Goal: Answer question/provide support

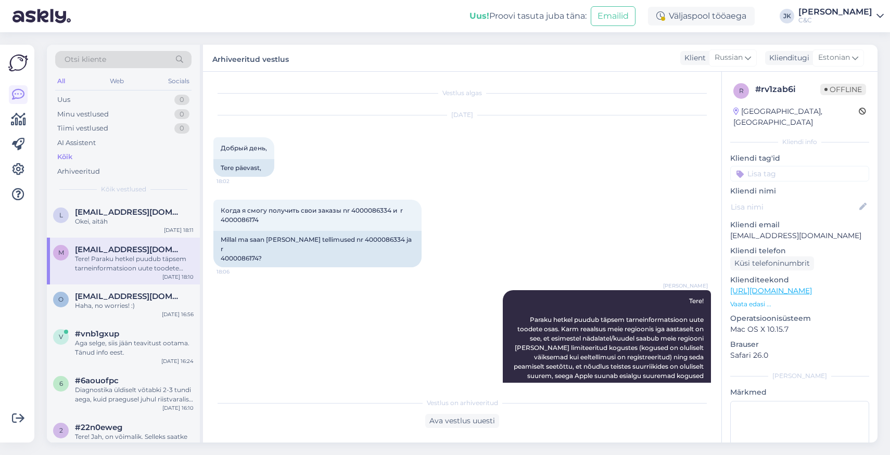
drag, startPoint x: 0, startPoint y: 0, endPoint x: 327, endPoint y: 328, distance: 462.9
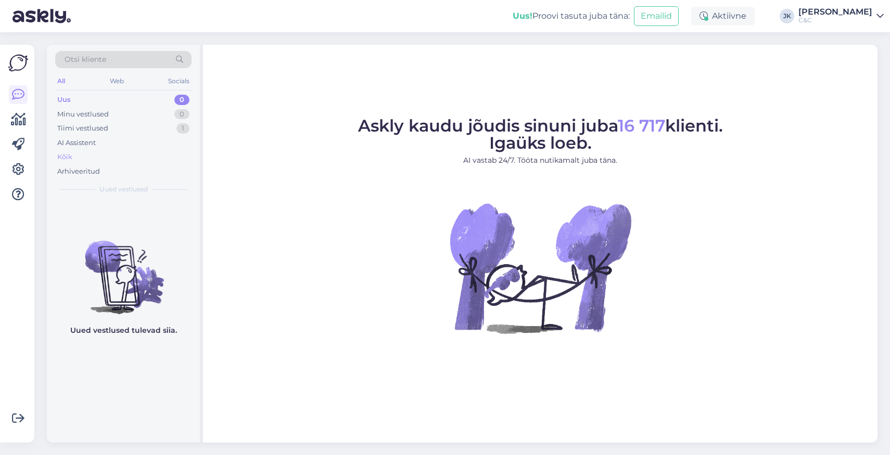
click at [61, 154] on div "Kõik" at bounding box center [64, 157] width 15 height 10
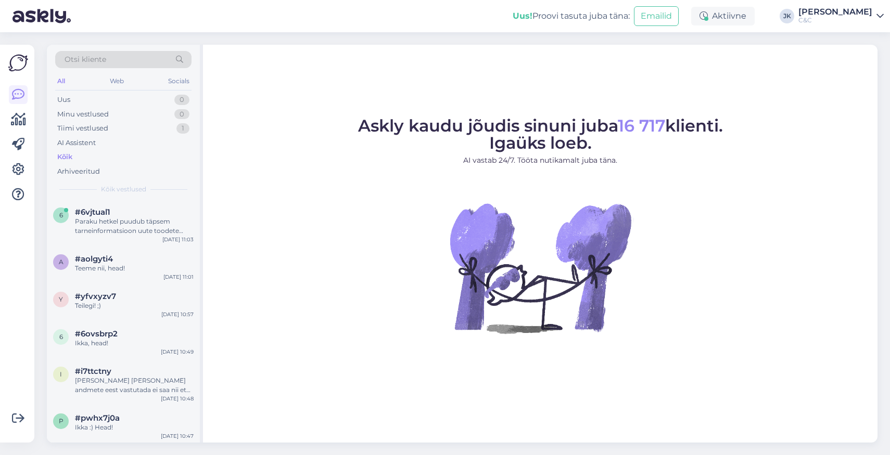
click at [261, 319] on figure "Askly kaudu jõudis sinuni juba 16 717 klienti. Igaüks loeb. AI vastab 24/7. Töö…" at bounding box center [540, 240] width 656 height 244
click at [82, 155] on div "Kõik" at bounding box center [123, 157] width 136 height 15
click at [94, 208] on span "#6vjtual1" at bounding box center [92, 212] width 35 height 9
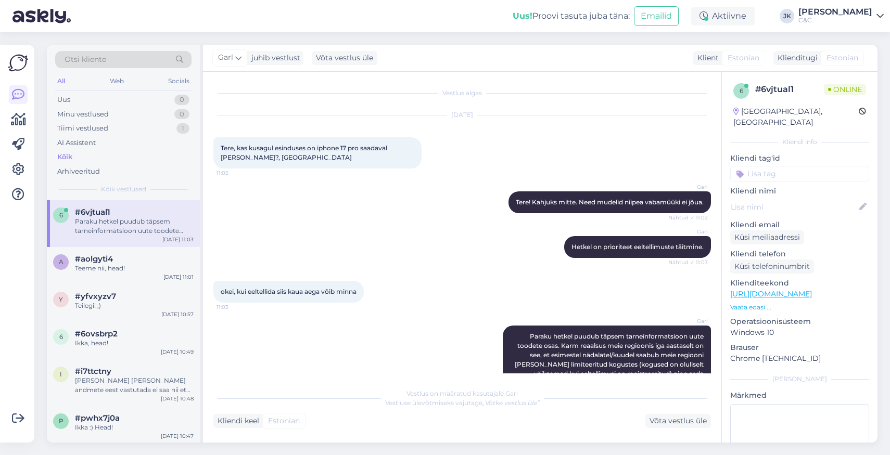
scroll to position [79, 0]
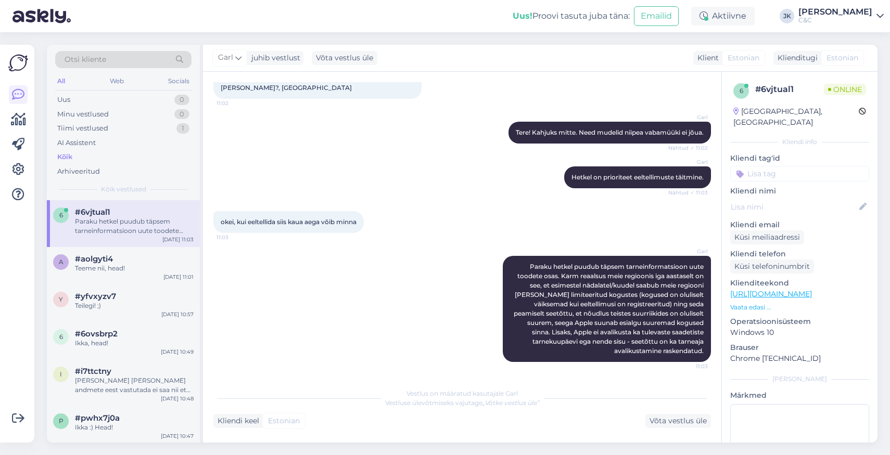
click at [350, 334] on div "Garl Paraku hetkel puudub täpsem tarneinformatsioon uute toodete osas. Karm rea…" at bounding box center [461, 309] width 497 height 129
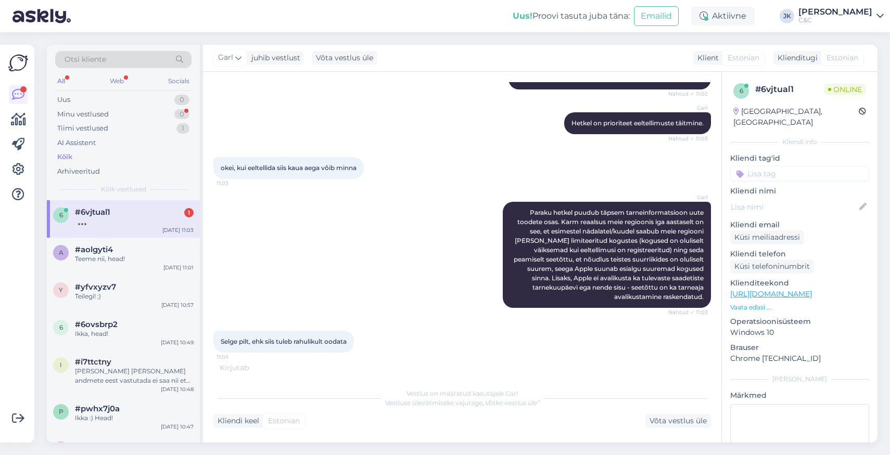
scroll to position [169, 0]
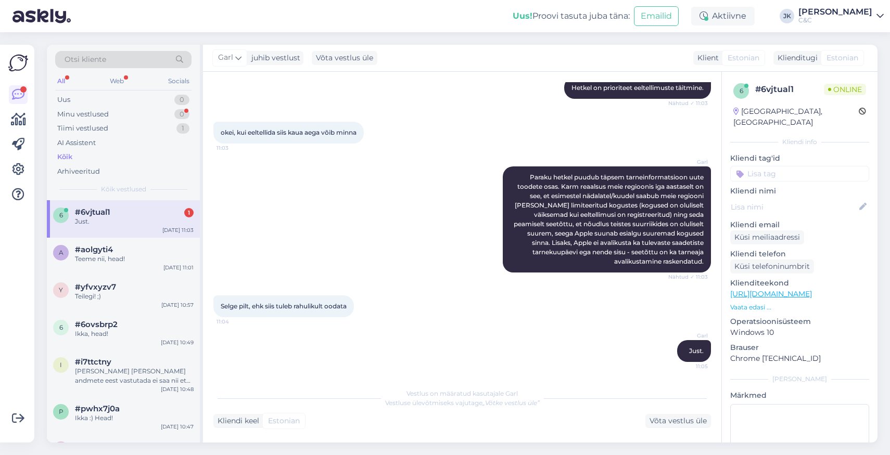
click at [111, 221] on div "Just." at bounding box center [134, 221] width 119 height 9
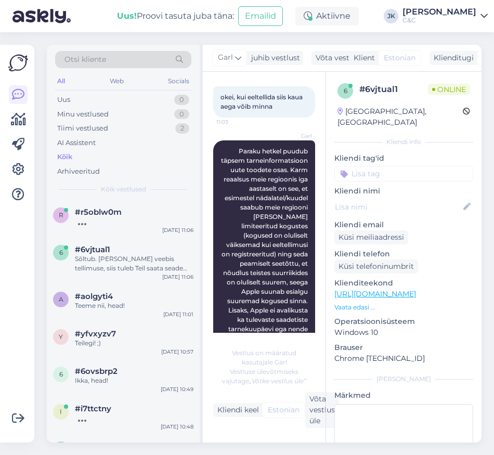
scroll to position [314, 0]
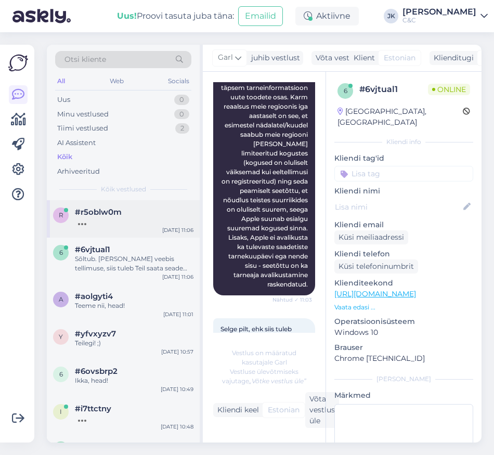
click at [158, 227] on div "r #r5oblw0m [DATE] 11:06" at bounding box center [123, 218] width 153 height 37
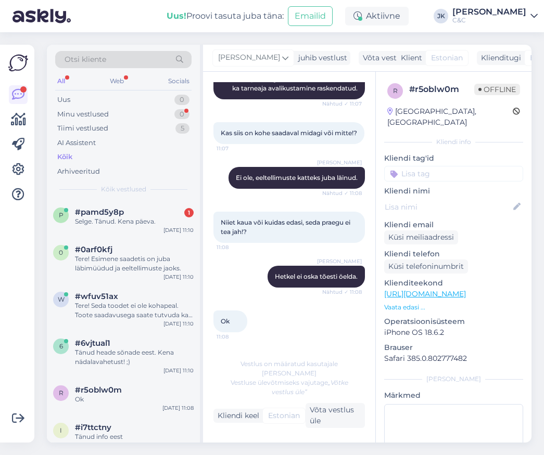
scroll to position [272, 0]
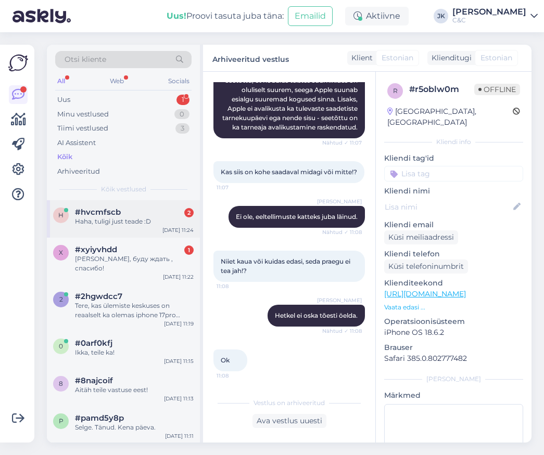
click at [139, 214] on div "#hvcmfscb 2" at bounding box center [134, 212] width 119 height 9
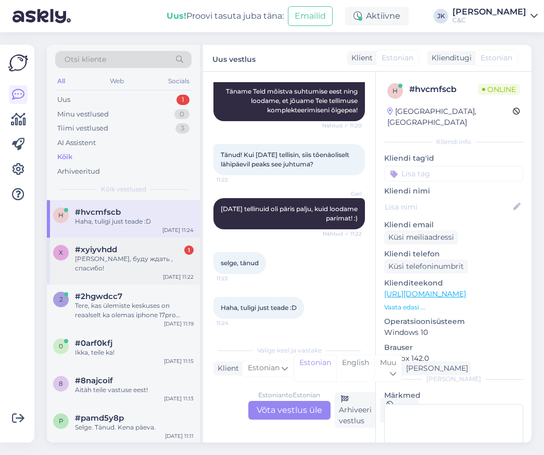
click at [93, 247] on span "#xyiyvhdd" at bounding box center [96, 249] width 42 height 9
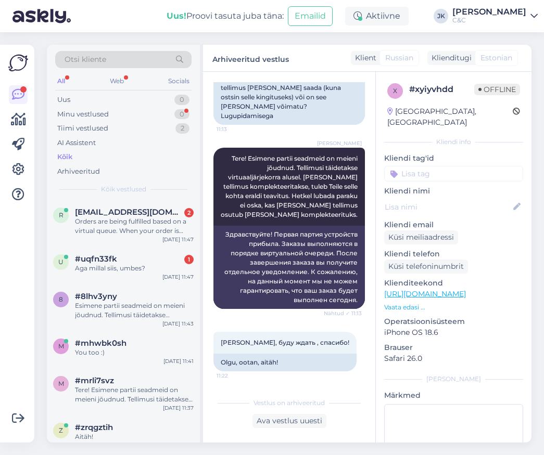
scroll to position [118, 0]
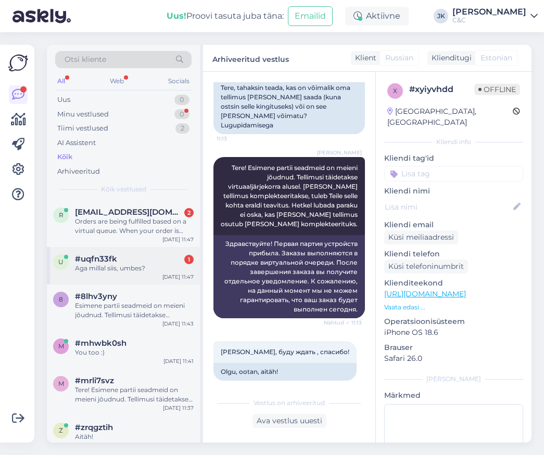
click at [133, 249] on div "u #uqfn33fk 1 Aga millal siis, umbes? [DATE] 11:47" at bounding box center [123, 265] width 153 height 37
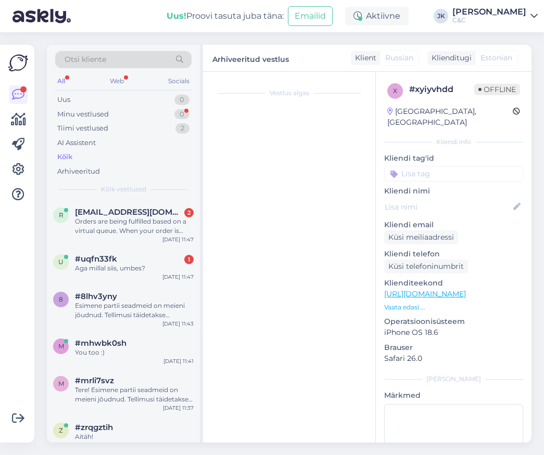
scroll to position [549, 0]
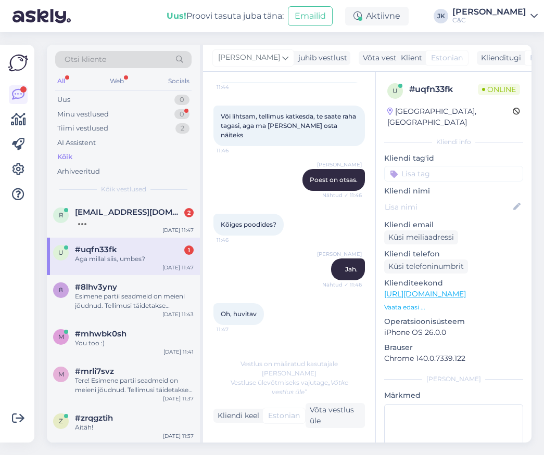
click at [267, 345] on div "Aga millal siis, umbes? 11:47" at bounding box center [288, 359] width 151 height 45
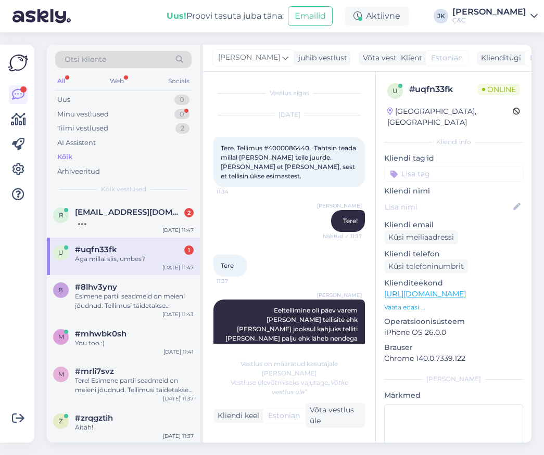
scroll to position [0, 0]
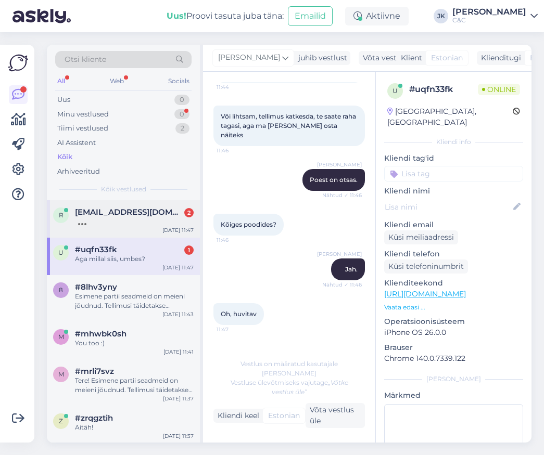
click at [116, 215] on span "[EMAIL_ADDRESS][DOMAIN_NAME]" at bounding box center [129, 212] width 108 height 9
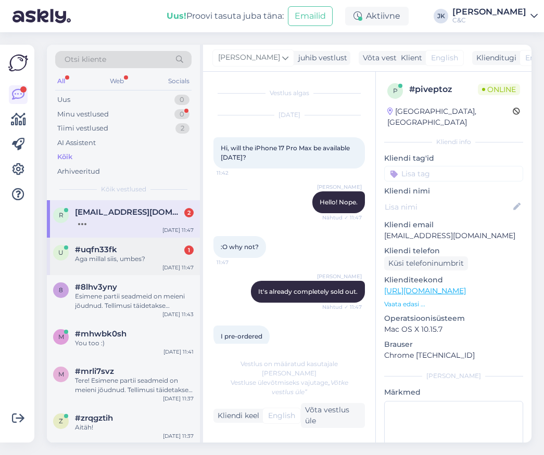
click at [116, 258] on div "Aga millal siis, umbes?" at bounding box center [134, 258] width 119 height 9
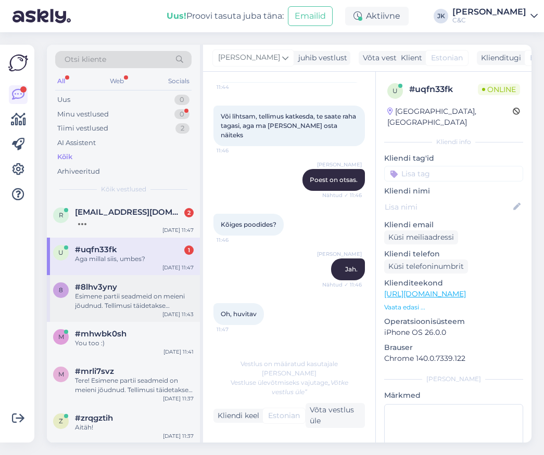
click at [111, 292] on div "Esimene partii seadmeid on meieni jõudnud. Tellimusi täidetakse virtuaaljärjeko…" at bounding box center [134, 301] width 119 height 19
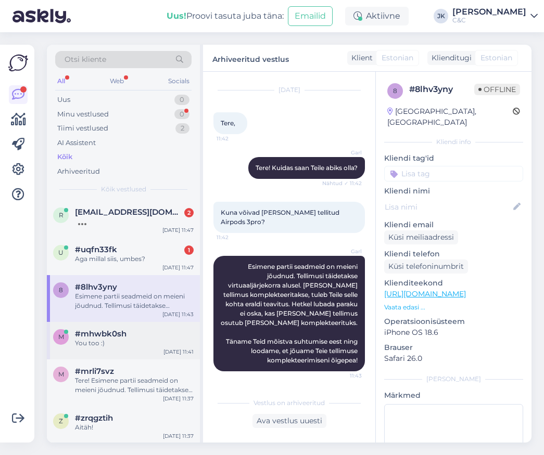
click at [111, 333] on span "#mhwbk0sh" at bounding box center [101, 333] width 52 height 9
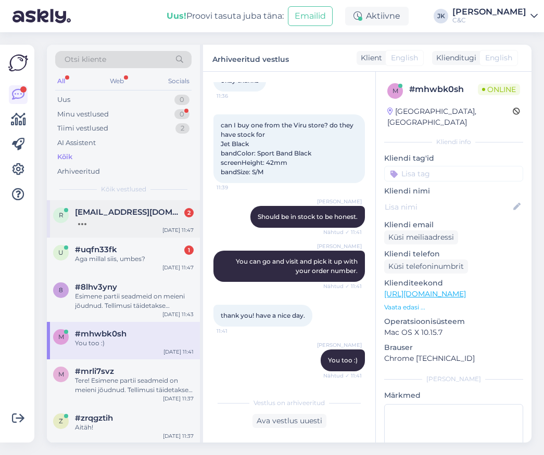
click at [111, 223] on div at bounding box center [134, 221] width 119 height 9
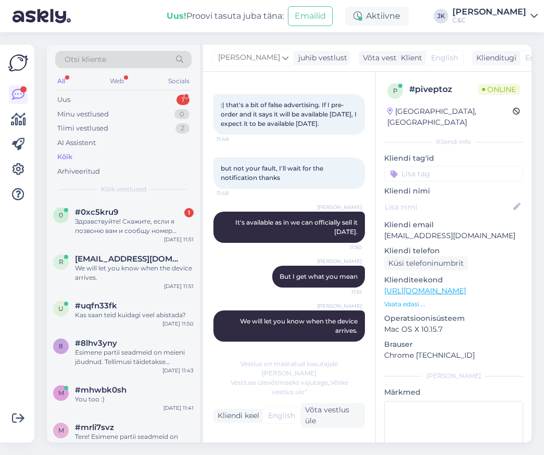
scroll to position [338, 0]
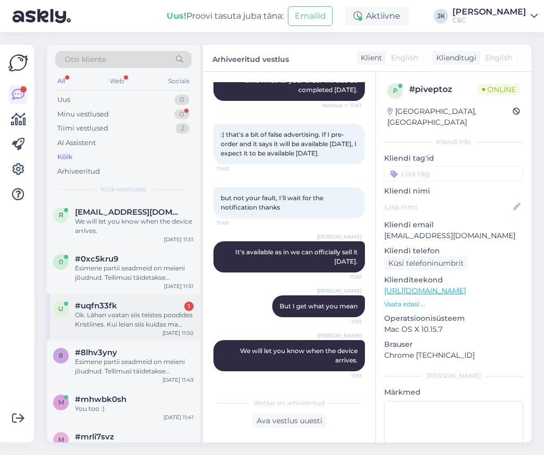
click at [140, 318] on div "Ok. Lähan vaatan siis teistes poodides Kristiines. Kui leian siis kuidas ma saa…" at bounding box center [134, 320] width 119 height 19
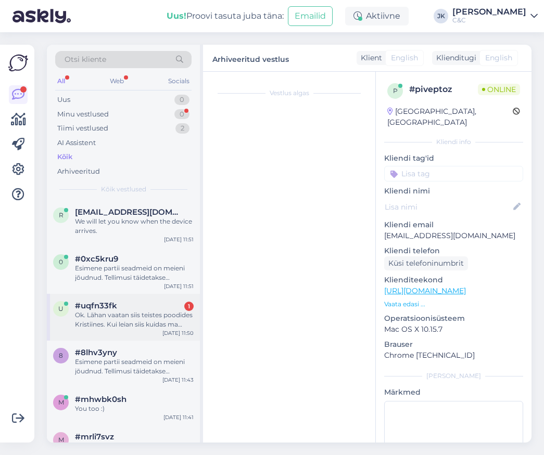
scroll to position [874, 0]
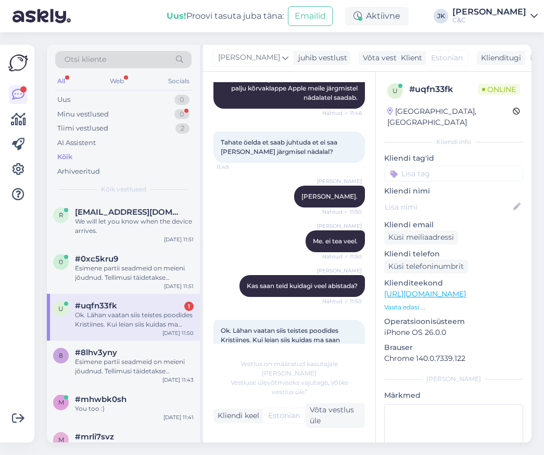
drag, startPoint x: 274, startPoint y: 300, endPoint x: 274, endPoint y: 311, distance: 10.9
click at [274, 327] on span "Ok. Lähan vaatan siis teistes poodides Kristiines. Kui leian siis kuidas ma saa…" at bounding box center [281, 345] width 121 height 36
click at [274, 320] on div "Ok. Lähan vaatan siis teistes poodides Kristiines. Kui leian siis kuidas ma saa…" at bounding box center [288, 345] width 151 height 50
drag, startPoint x: 274, startPoint y: 299, endPoint x: 272, endPoint y: 323, distance: 24.0
click at [272, 327] on span "Ok. Lähan vaatan siis teistes poodides Kristiines. Kui leian siis kuidas ma saa…" at bounding box center [281, 345] width 121 height 36
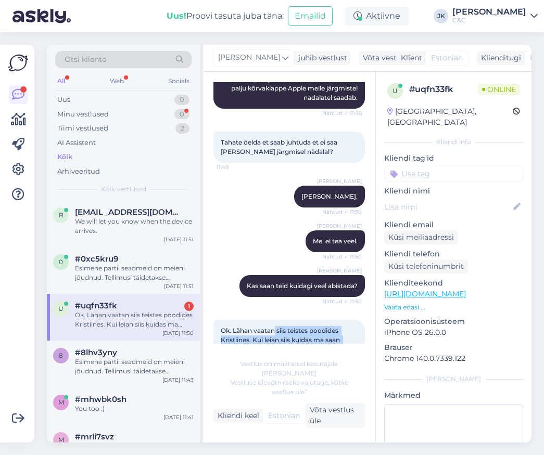
click at [272, 327] on span "Ok. Lähan vaatan siis teistes poodides Kristiines. Kui leian siis kuidas ma saa…" at bounding box center [281, 345] width 121 height 36
click at [113, 213] on span "[EMAIL_ADDRESS][DOMAIN_NAME]" at bounding box center [129, 212] width 108 height 9
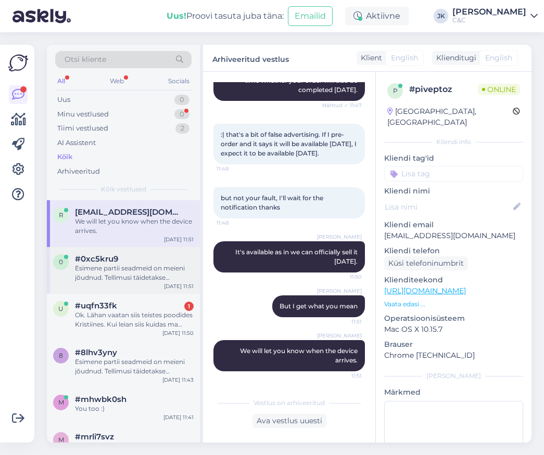
click at [116, 266] on div "Esimene partii seadmeid on meieni jõudnud. Tellimusi täidetakse virtuaaljärjeko…" at bounding box center [134, 273] width 119 height 19
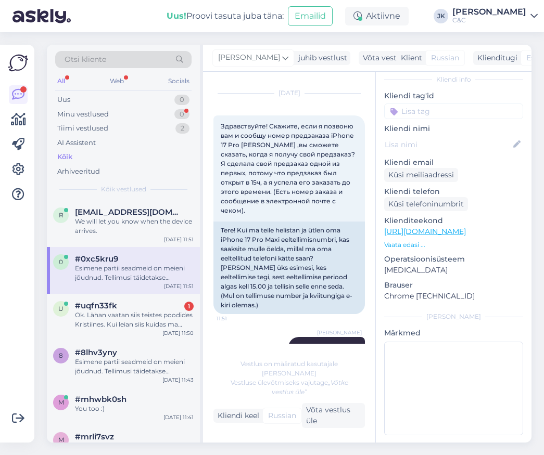
scroll to position [61, 0]
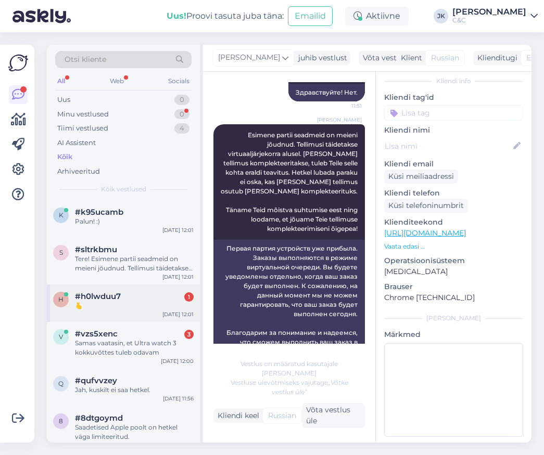
click at [121, 306] on div "🫰" at bounding box center [134, 305] width 119 height 9
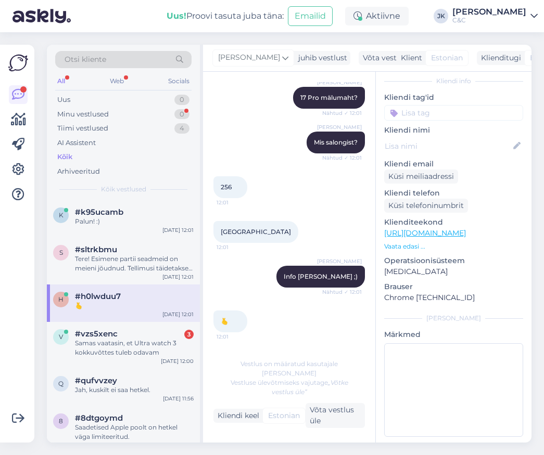
scroll to position [149, 0]
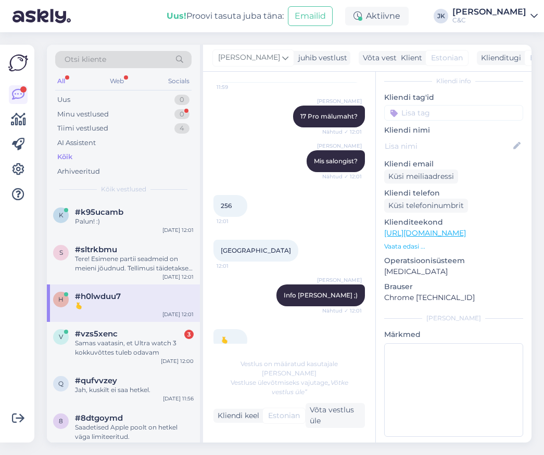
click at [288, 327] on div "🫰 12:01" at bounding box center [288, 340] width 151 height 45
click at [165, 340] on div "Samas vaatasin, et Ultra watch 3 kokkuvõttes tuleb odavam" at bounding box center [134, 348] width 119 height 19
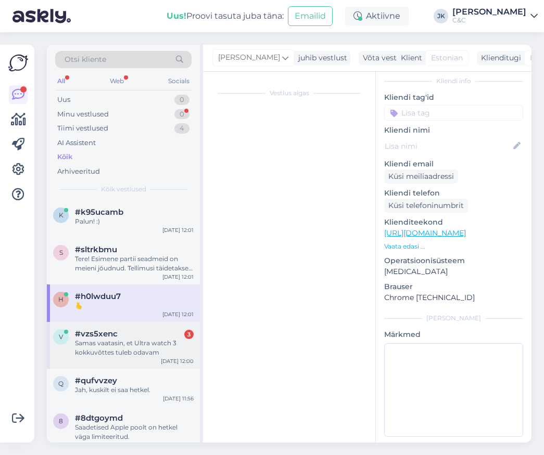
scroll to position [219, 0]
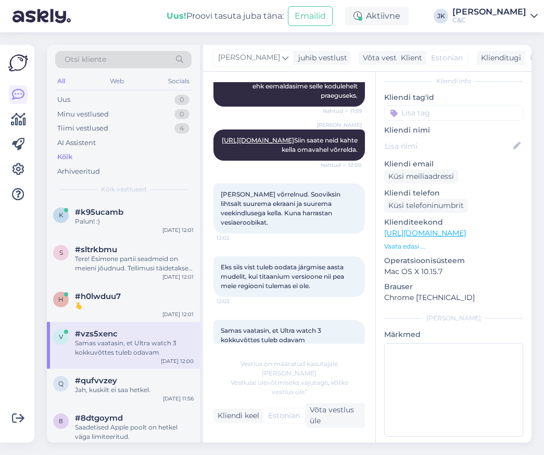
click at [246, 352] on span "12:03" at bounding box center [235, 356] width 39 height 8
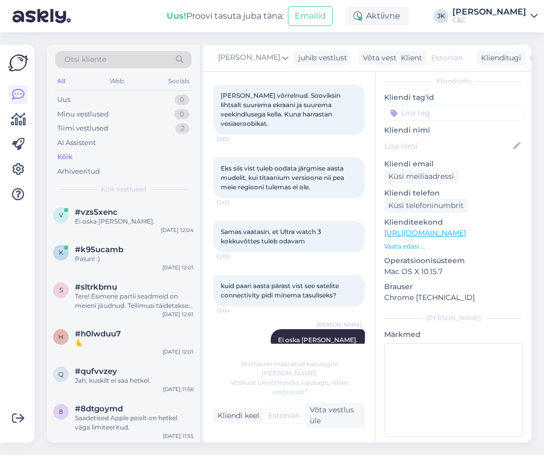
scroll to position [288, 0]
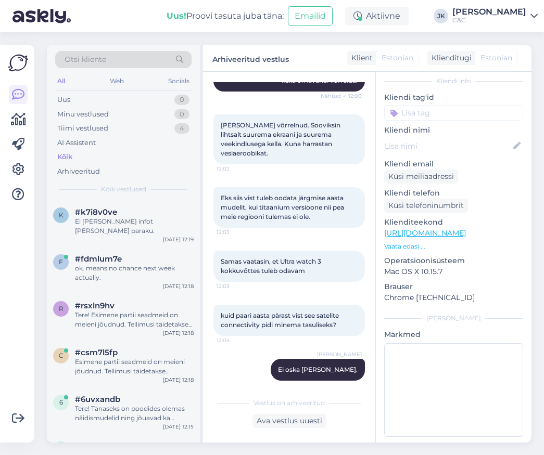
click at [101, 155] on div "Kõik" at bounding box center [123, 157] width 136 height 15
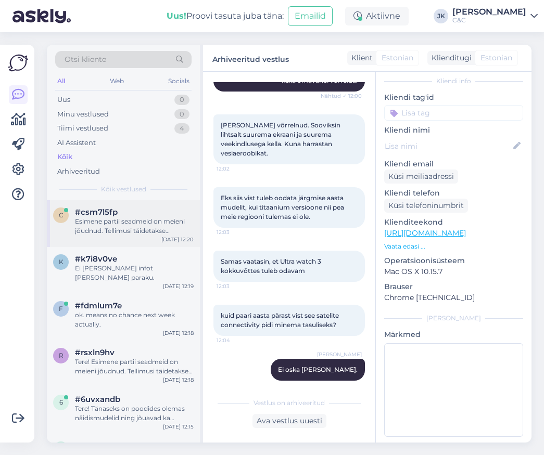
click at [96, 218] on div "Esimene partii seadmeid on meieni jõudnud. Tellimusi täidetakse virtuaaljärjeko…" at bounding box center [134, 226] width 119 height 19
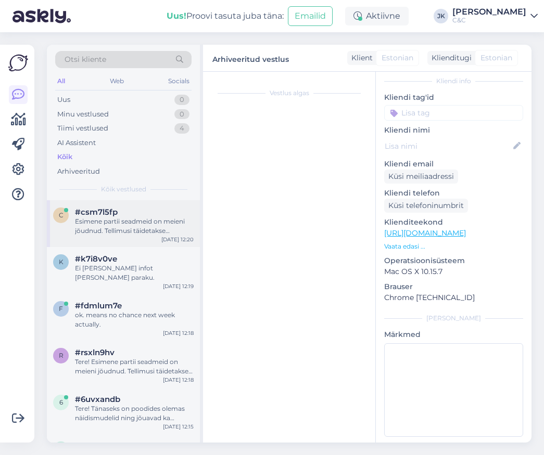
scroll to position [311, 0]
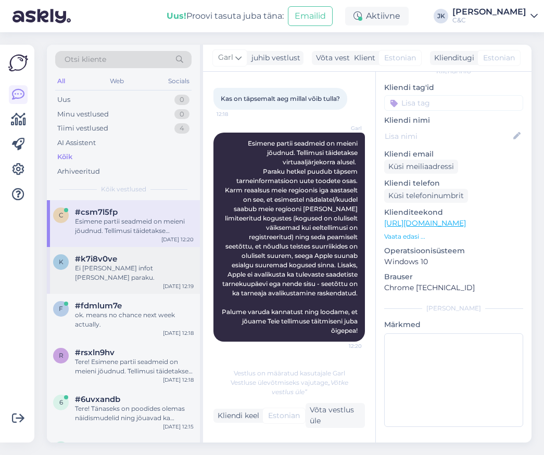
click at [152, 276] on div "k #k7i8v0ve Ei [PERSON_NAME] infot [PERSON_NAME] paraku. [DATE] 12:19" at bounding box center [123, 270] width 153 height 47
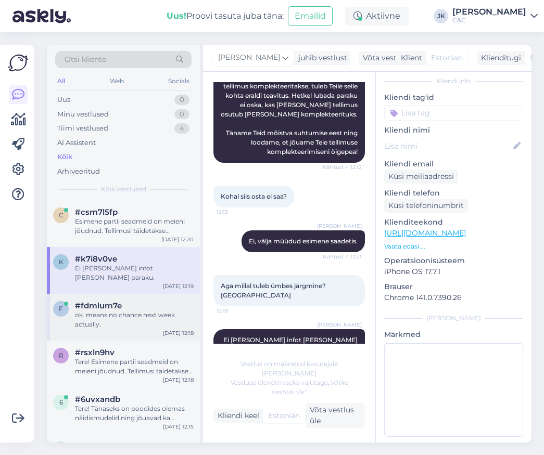
click at [151, 311] on div "ok. means no chance next week actually." at bounding box center [134, 320] width 119 height 19
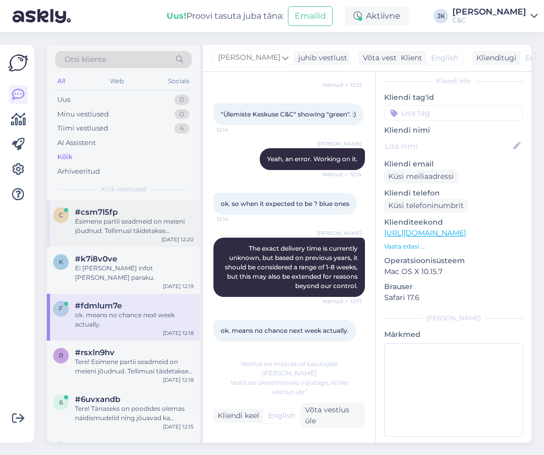
click at [177, 218] on div "Esimene partii seadmeid on meieni jõudnud. Tellimusi täidetakse virtuaaljärjeko…" at bounding box center [134, 226] width 119 height 19
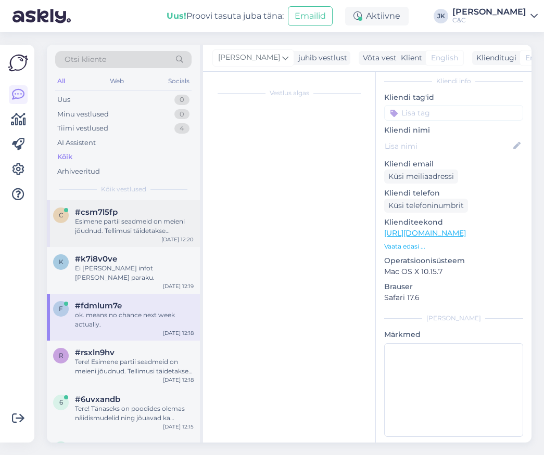
scroll to position [311, 0]
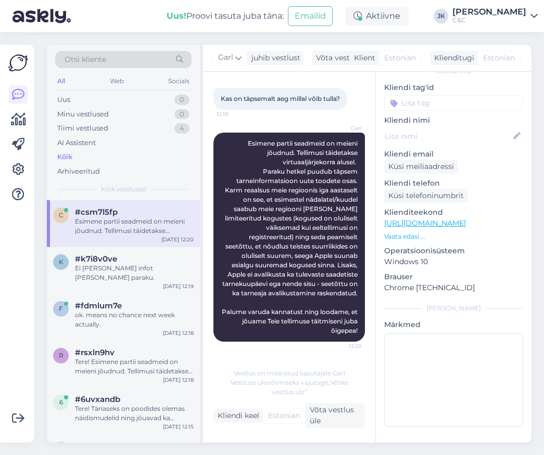
click at [452, 327] on p "Märkmed" at bounding box center [453, 325] width 139 height 11
click at [449, 300] on div "c # csm7l5fp Online [GEOGRAPHIC_DATA] Kliendi info Kliendi tag'id Kliendi nimi …" at bounding box center [454, 227] width 156 height 431
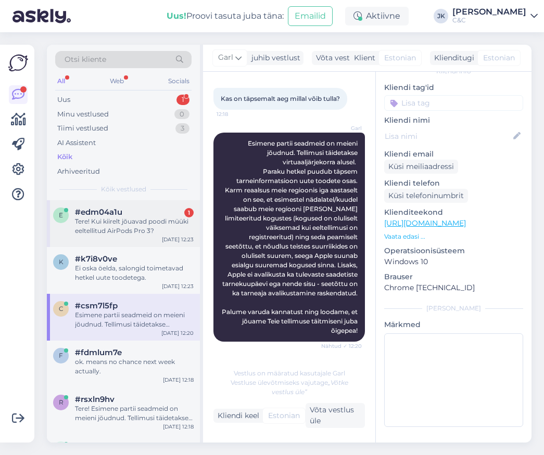
click at [154, 234] on div "e #edm04a1u 1 Tere! Kui kiirelt jõuavad poodi müüki eeltellitud AirPods Pro 3? …" at bounding box center [123, 223] width 153 height 47
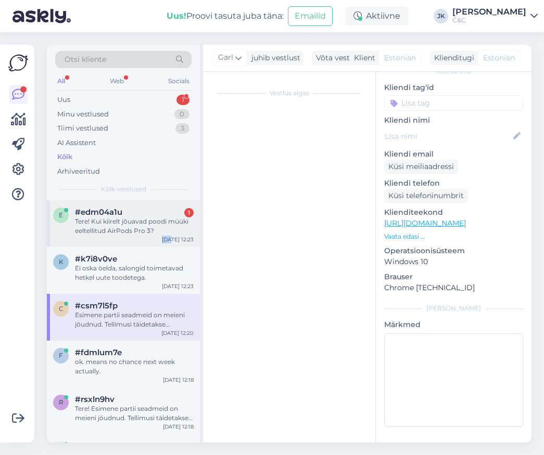
click at [154, 234] on div "e #edm04a1u 1 Tere! Kui kiirelt jõuavad poodi müüki eeltellitud AirPods Pro 3? …" at bounding box center [123, 223] width 153 height 47
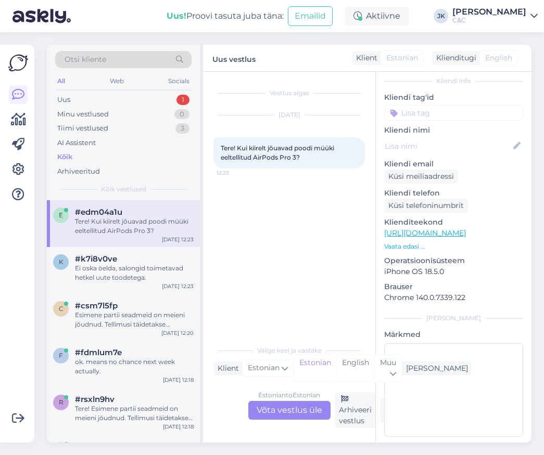
click at [274, 295] on div "Vestlus algas [DATE] Tere! Kui kiirelt jõuavad poodi müüki eeltellitud AirPods …" at bounding box center [293, 206] width 161 height 248
click at [271, 307] on div "Vestlus algas [DATE] Tere! Kui kiirelt jõuavad poodi müüki eeltellitud AirPods …" at bounding box center [293, 206] width 161 height 248
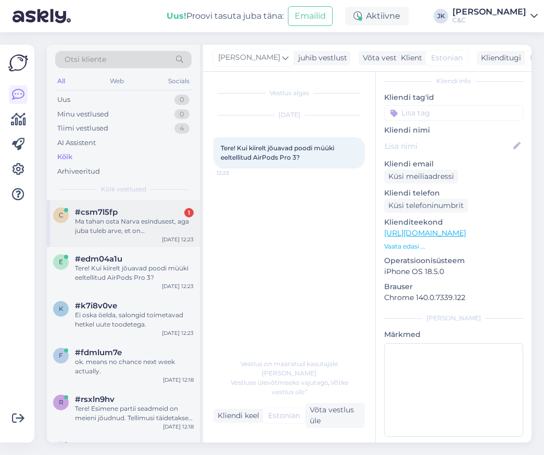
click at [163, 226] on div "Ma tahan osta Narva esindusest, aga juba tuleb arve, et on [PERSON_NAME] ülekan…" at bounding box center [134, 226] width 119 height 19
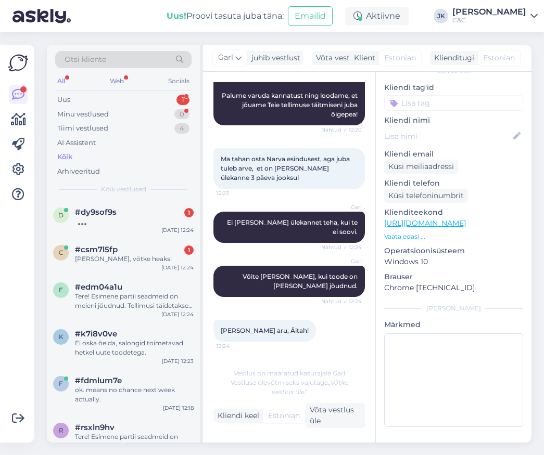
scroll to position [563, 0]
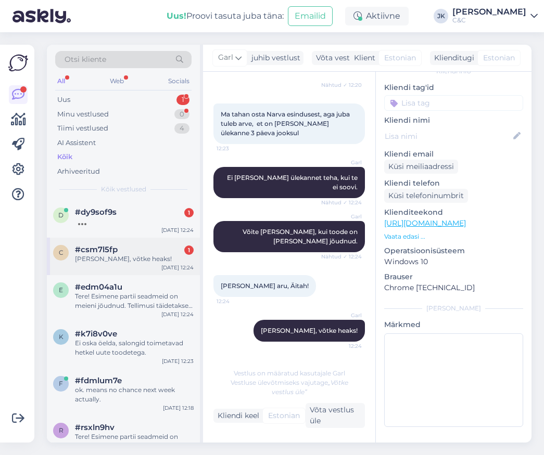
click at [115, 261] on div "[PERSON_NAME], võtke heaks!" at bounding box center [134, 258] width 119 height 9
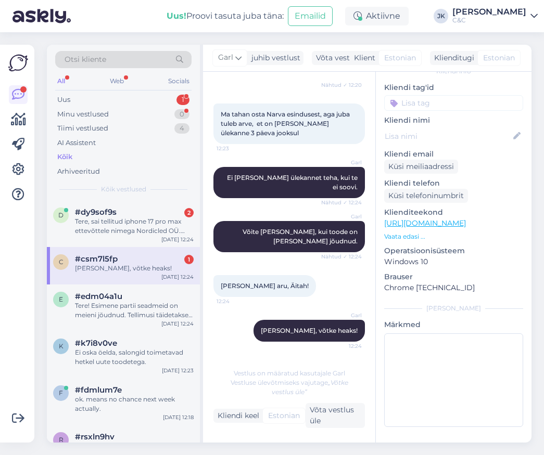
click at [267, 352] on div "[PERSON_NAME], võtke heaks! 12:24" at bounding box center [288, 331] width 151 height 45
click at [115, 242] on div "d #dy9sof9s 2 Tere, sai tellitud iphone 17 pro max ettevõttele nimega Nordicled…" at bounding box center [123, 223] width 153 height 47
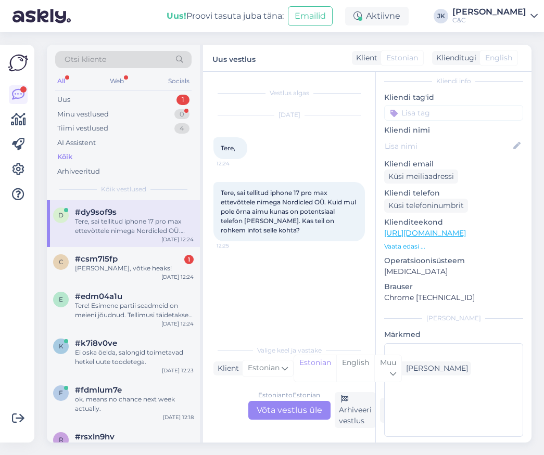
click at [265, 283] on div "Vestlus algas [DATE] Tere, 12:24 Tere, sai tellitud iphone 17 pro max ettevõtte…" at bounding box center [293, 206] width 161 height 248
click at [245, 211] on span "Tere, sai tellitud iphone 17 pro max ettevõttele nimega Nordicled OÜ. Kuid mul …" at bounding box center [289, 211] width 137 height 45
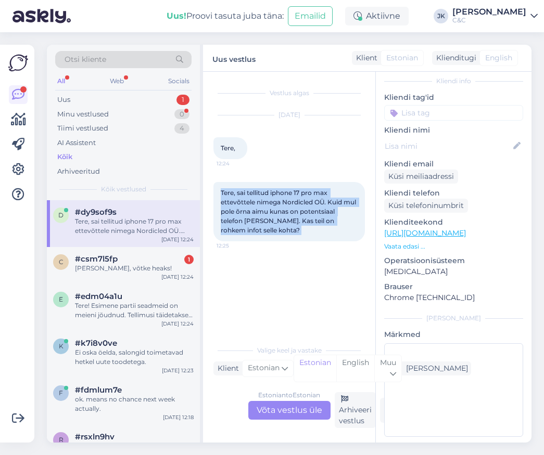
click at [245, 211] on span "Tere, sai tellitud iphone 17 pro max ettevõttele nimega Nordicled OÜ. Kuid mul …" at bounding box center [289, 211] width 137 height 45
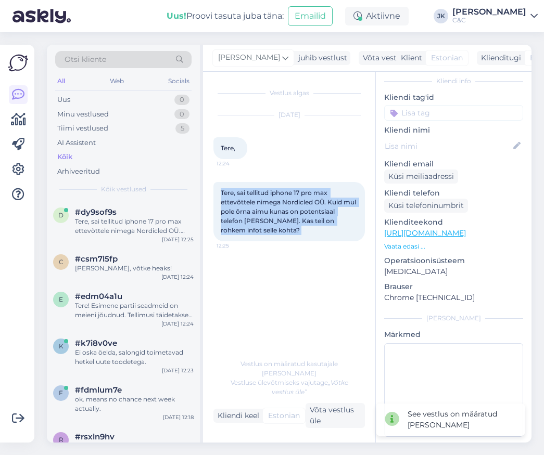
click at [259, 274] on div "Vestlus algas [DATE] Tere, 12:24 Tere, sai tellitud iphone 17 pro max ettevõtte…" at bounding box center [293, 213] width 161 height 262
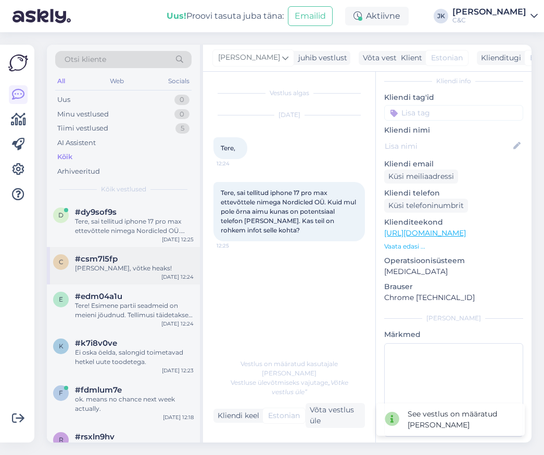
scroll to position [19, 0]
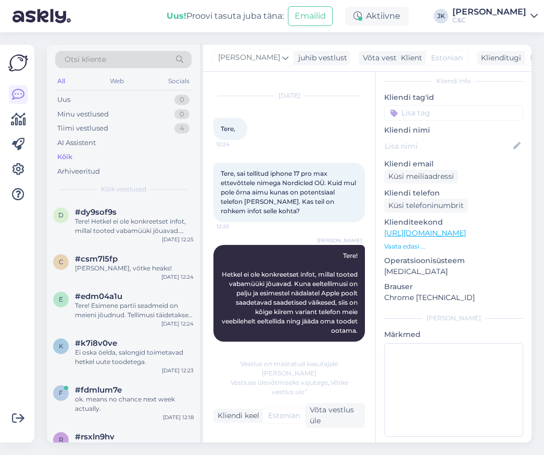
drag, startPoint x: 327, startPoint y: 254, endPoint x: 360, endPoint y: 333, distance: 85.1
click at [360, 334] on div "[PERSON_NAME] Tere! Hetkel ei ole konkreetset infot, millal tooted vabamüüki jõ…" at bounding box center [288, 293] width 151 height 97
copy span "Tere! Hetkel ei ole konkreetset infot, millal tooted vabamüüki jõuavad. Kuna ee…"
click at [350, 364] on div "Vestlus on määratud kasutajale [PERSON_NAME] Vestluse ülevõtmiseks vajutage „Võ…" at bounding box center [288, 390] width 151 height 75
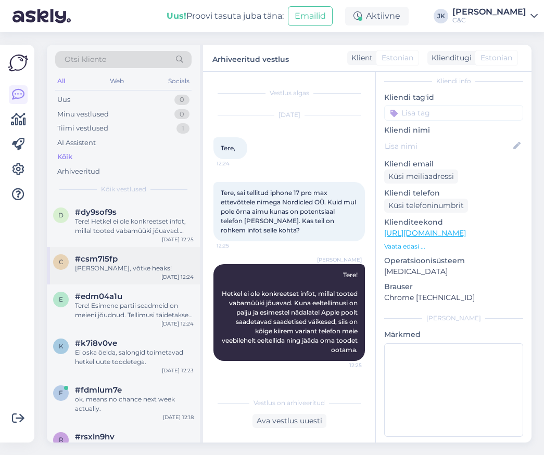
click at [68, 264] on div "c" at bounding box center [61, 262] width 16 height 16
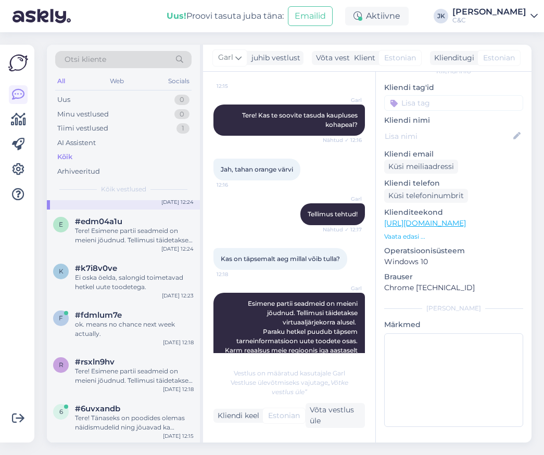
scroll to position [72, 0]
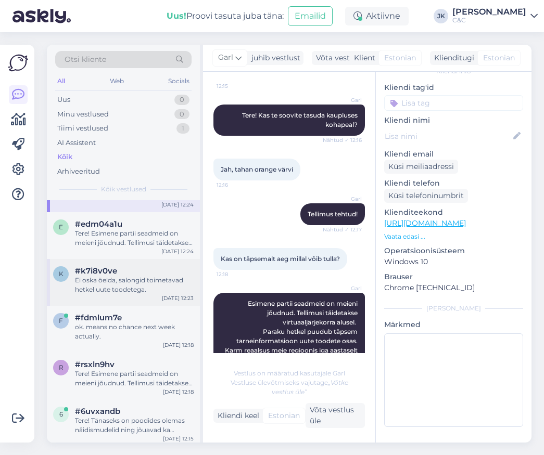
click at [164, 299] on div "[DATE] 12:23" at bounding box center [178, 299] width 32 height 8
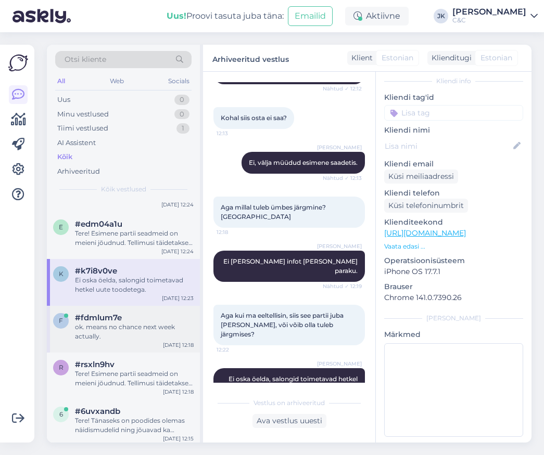
click at [145, 346] on div "f #fdmlum7e ok. means no chance next week actually. [DATE] 12:18" at bounding box center [123, 329] width 153 height 47
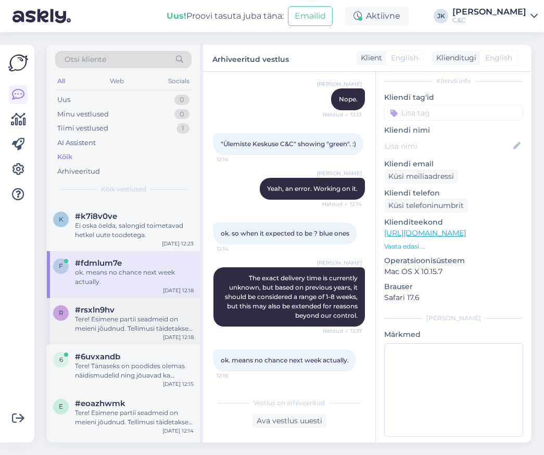
scroll to position [184, 0]
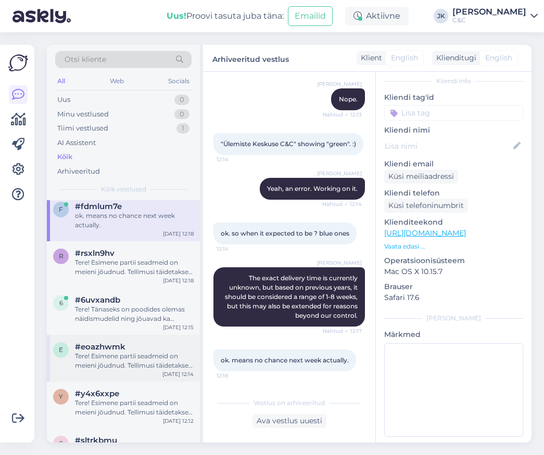
click at [173, 362] on div "Tere! Esimene partii seadmeid on meieni jõudnud. Tellimusi täidetakse virtuaalj…" at bounding box center [134, 361] width 119 height 19
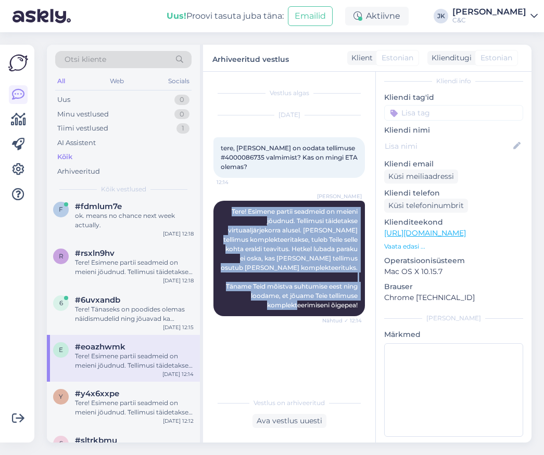
drag, startPoint x: 228, startPoint y: 210, endPoint x: 347, endPoint y: 316, distance: 159.2
click at [347, 316] on div "[PERSON_NAME] Tere! Esimene partii seadmeid on meieni jõudnud. Tellimusi täidet…" at bounding box center [288, 258] width 151 height 138
copy span "Tere! Esimene partii seadmeid on meieni jõudnud. Tellimusi täidetakse virtuaalj…"
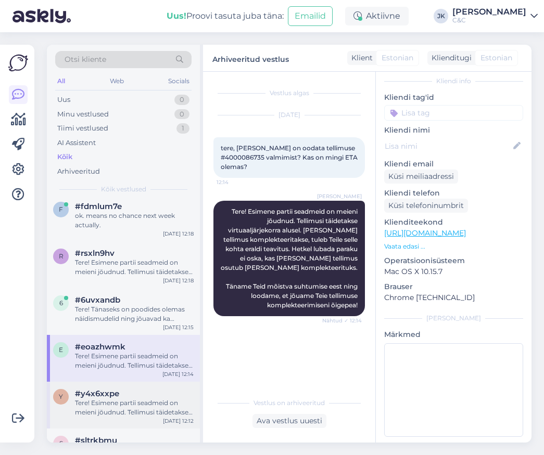
click at [130, 401] on div "Tere! Esimene partii seadmeid on meieni jõudnud. Tellimusi täidetakse virtuaalj…" at bounding box center [134, 408] width 119 height 19
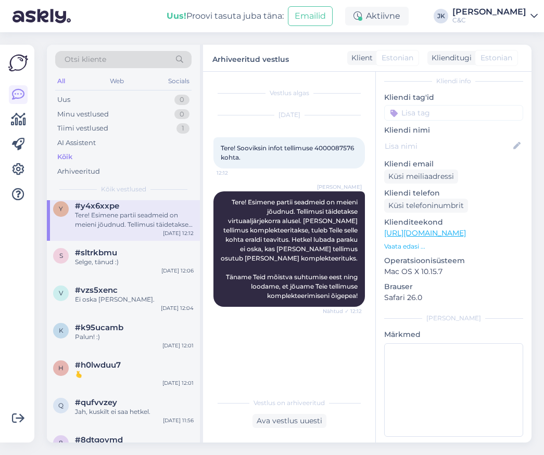
scroll to position [380, 0]
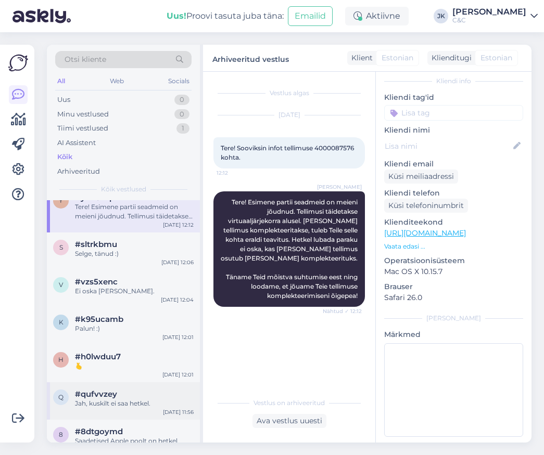
click at [130, 401] on div "Jah, kuskilt ei saa hetkel." at bounding box center [134, 403] width 119 height 9
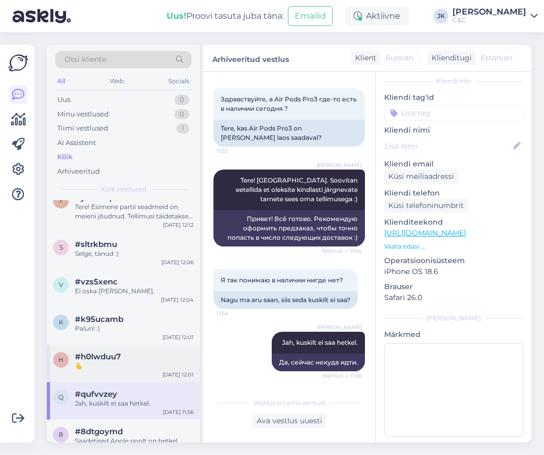
scroll to position [382, 0]
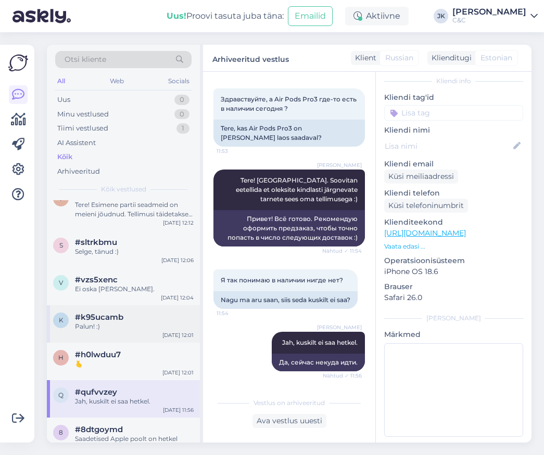
click at [144, 326] on div "Palun! :)" at bounding box center [134, 326] width 119 height 9
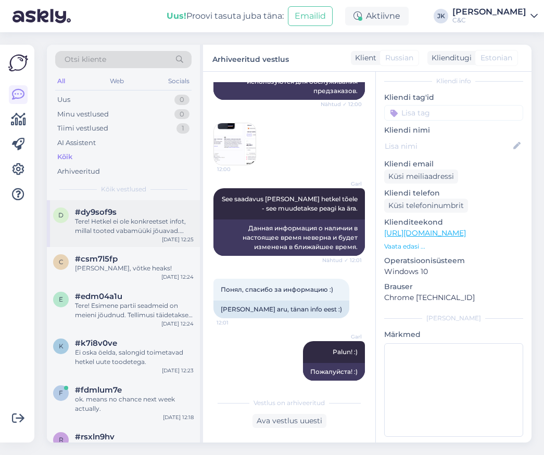
scroll to position [0, 0]
click at [150, 239] on div "d #dy9sof9s Tere! Hetkel ei ole konkreetset infot, millal tooted vabamüüki jõua…" at bounding box center [123, 223] width 153 height 47
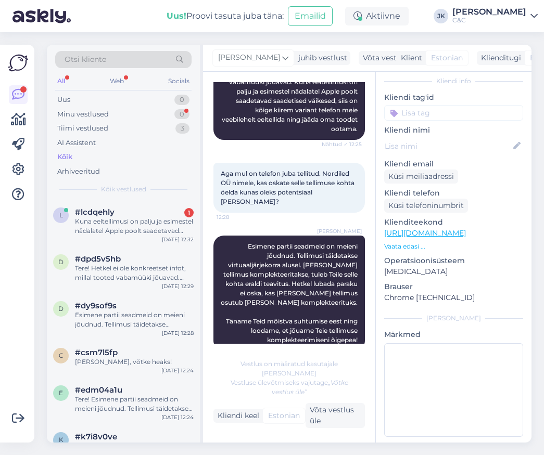
scroll to position [191, 0]
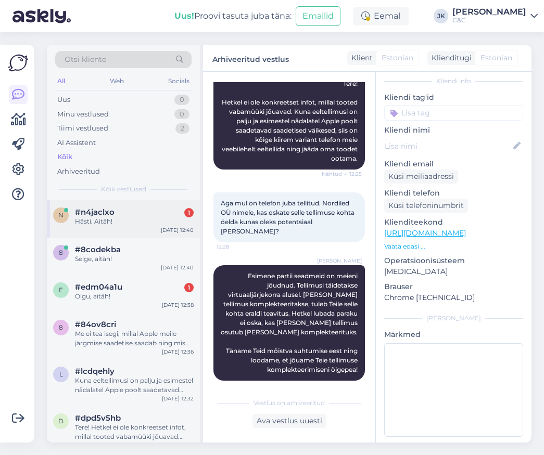
click at [121, 213] on div "#n4jaclxo 1" at bounding box center [134, 212] width 119 height 9
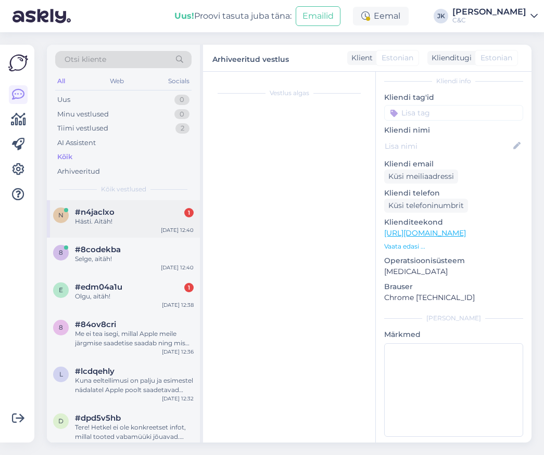
scroll to position [0, 0]
click at [120, 213] on div "#n4jaclxo 1" at bounding box center [134, 212] width 119 height 9
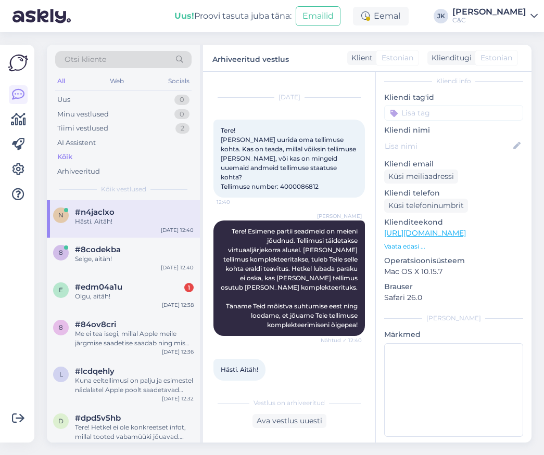
click at [245, 327] on div "[PERSON_NAME] Tere! Esimene partii seadmeid on meieni jõudnud. Tellimusi täidet…" at bounding box center [288, 278] width 151 height 138
click at [240, 338] on div "[PERSON_NAME] Tere! Esimene partii seadmeid on meieni jõudnud. Tellimusi täidet…" at bounding box center [288, 278] width 151 height 138
click at [143, 288] on div "#edm04a1u 1" at bounding box center [134, 287] width 119 height 9
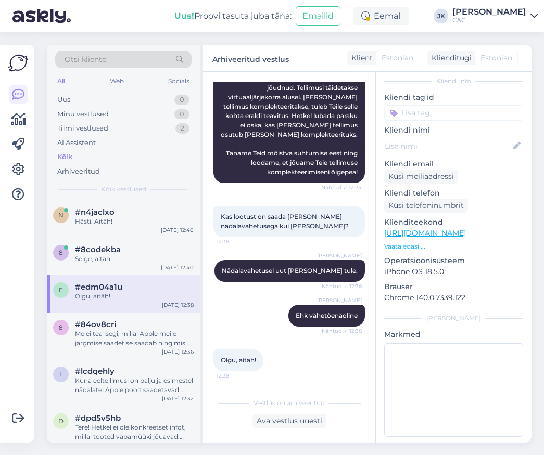
click at [280, 376] on div "Olgu, aitäh! 12:38" at bounding box center [288, 360] width 151 height 45
click at [127, 233] on div "n #n4jaclxo Hästi. Aitäh! [DATE] 12:40" at bounding box center [123, 218] width 153 height 37
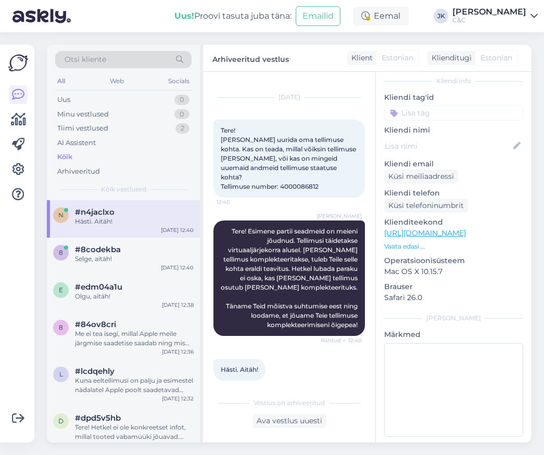
click at [247, 390] on div "Vestlus algas [DATE] Tere! [PERSON_NAME] uurida oma tellimuse kohta. Kas on tea…" at bounding box center [289, 257] width 172 height 371
click at [111, 113] on div "Minu vestlused 0" at bounding box center [123, 114] width 136 height 15
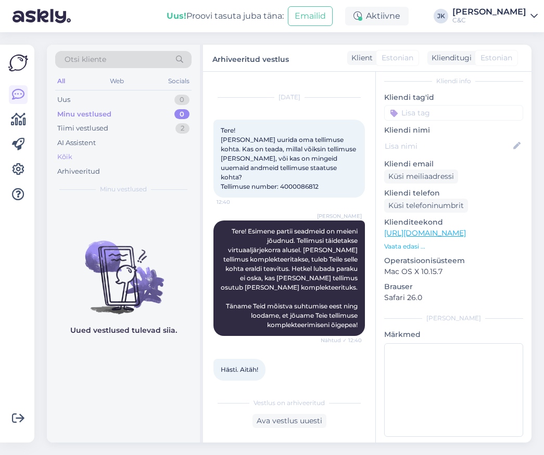
click at [98, 154] on div "Kõik" at bounding box center [123, 157] width 136 height 15
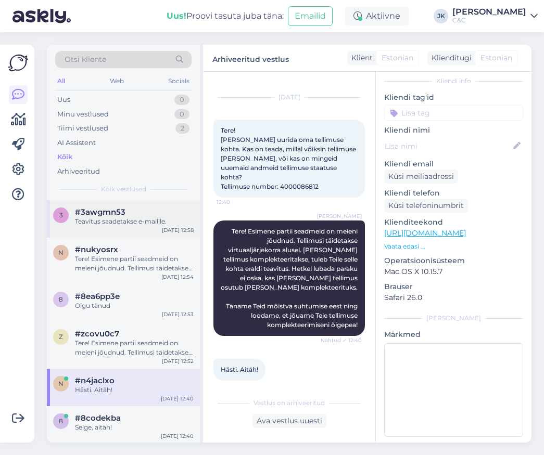
click at [137, 226] on div "3 #3awgmn53 Teavitus saadetakse e-mailile. [DATE] 12:58" at bounding box center [123, 218] width 153 height 37
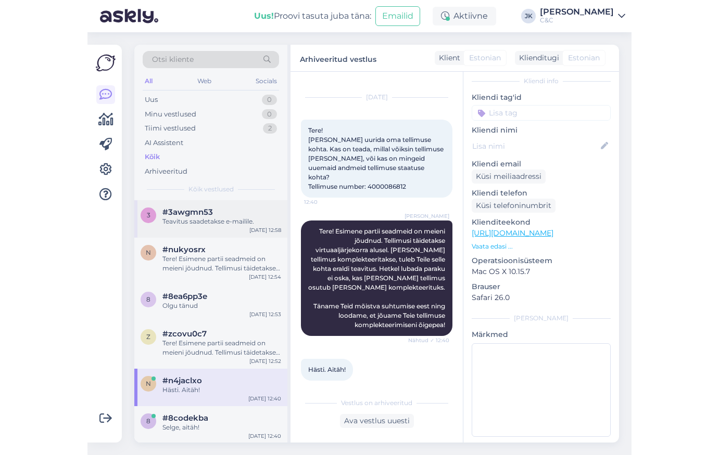
scroll to position [55, 0]
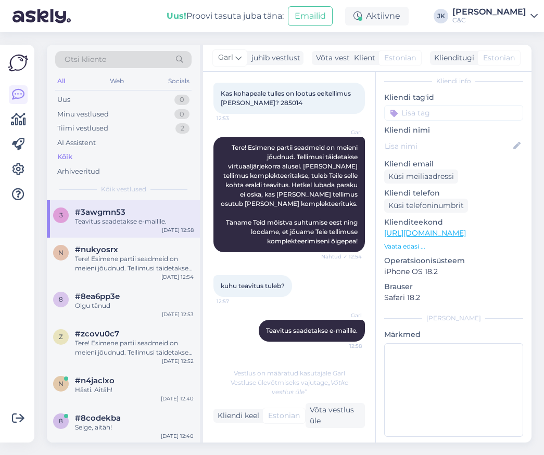
click at [217, 332] on div "Garl Teavitus saadetakse e-mailile. 12:58" at bounding box center [288, 331] width 151 height 45
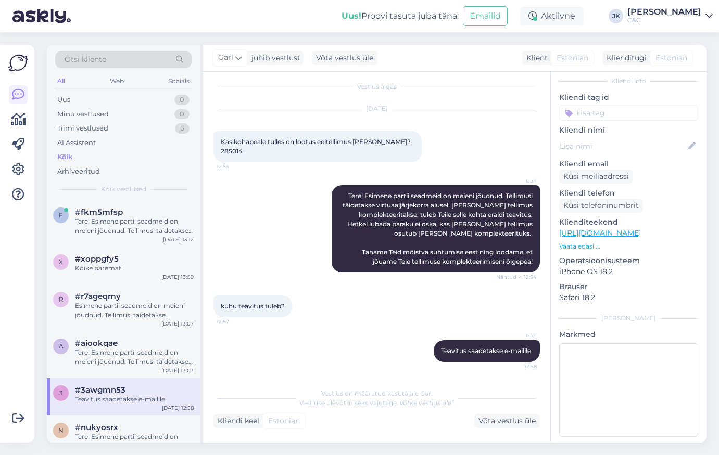
scroll to position [6, 0]
click at [152, 247] on div "x #xoppgfy5 Kõike paremat! [DATE] 13:09" at bounding box center [123, 265] width 153 height 37
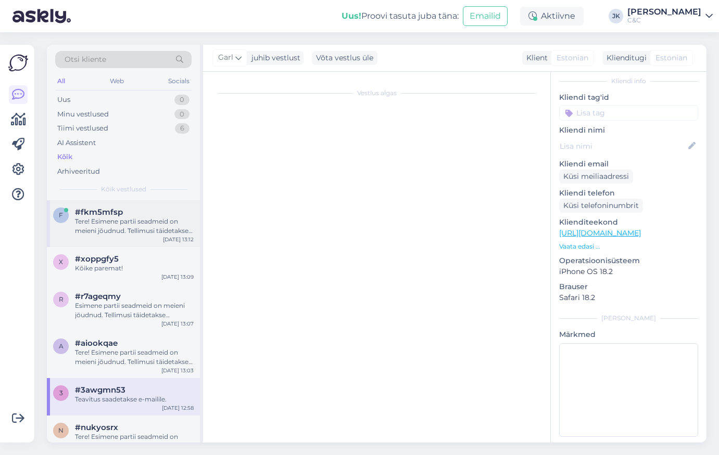
scroll to position [390, 0]
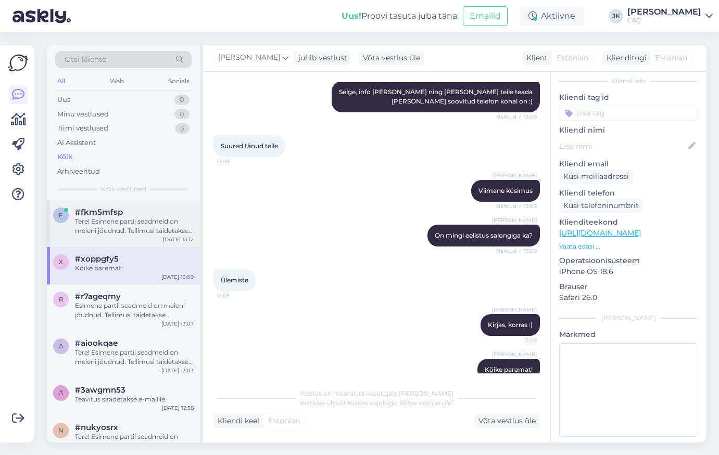
click at [158, 230] on div "Tere! Esimene partii seadmeid on meieni jõudnud. Tellimusi täidetakse virtuaalj…" at bounding box center [134, 226] width 119 height 19
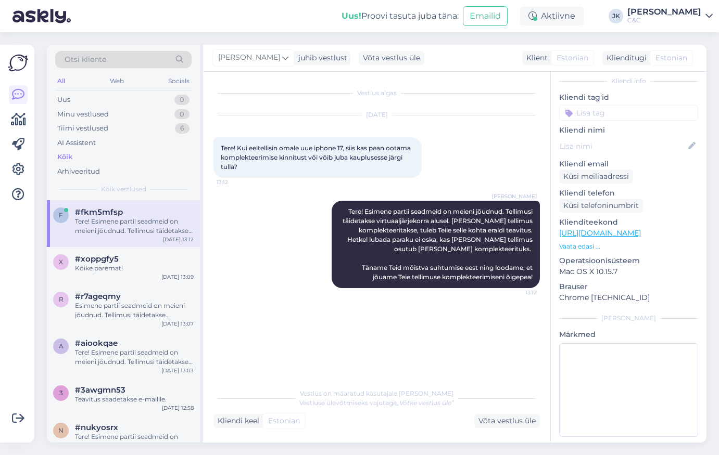
click at [272, 346] on div "Vestlus algas [DATE] Tere! Kui eeltellisin omale uue iphone 17, siis kas pean o…" at bounding box center [381, 227] width 336 height 291
click at [138, 273] on div "x #xoppgfy5 Kõike paremat! [DATE] 13:09" at bounding box center [123, 265] width 153 height 37
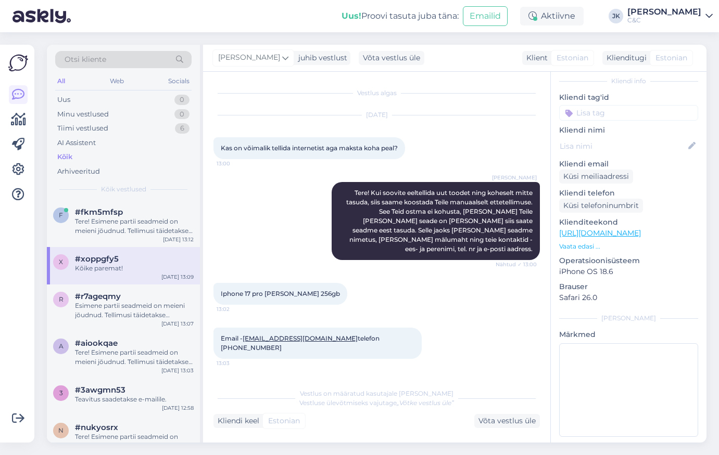
scroll to position [390, 0]
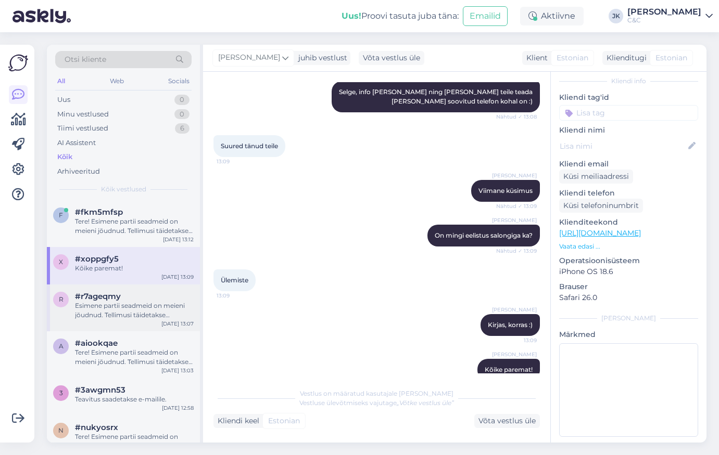
click at [135, 310] on div "Esimene partii seadmeid on meieni jõudnud. Tellimusi täidetakse virtuaaljärjeko…" at bounding box center [134, 310] width 119 height 19
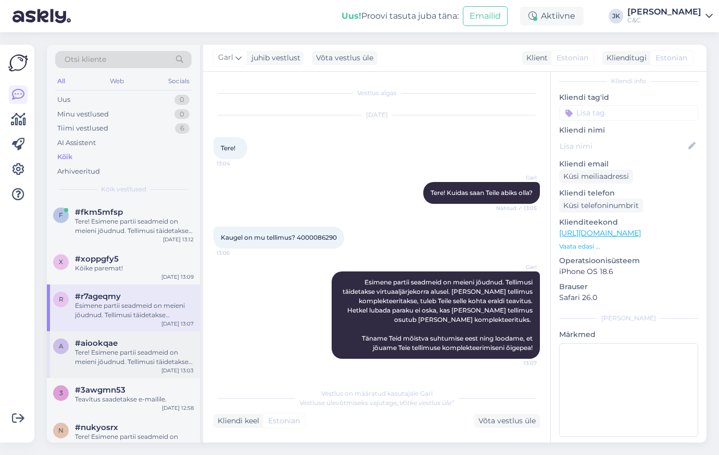
click at [132, 339] on div "#aiookqae" at bounding box center [134, 343] width 119 height 9
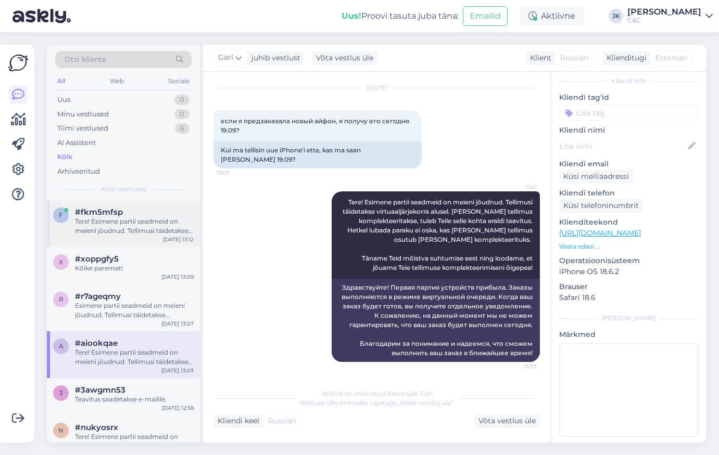
click at [156, 235] on div "f #fkm5mfsp Tere! Esimene partii seadmeid on meieni jõudnud. Tellimusi täidetak…" at bounding box center [123, 223] width 153 height 47
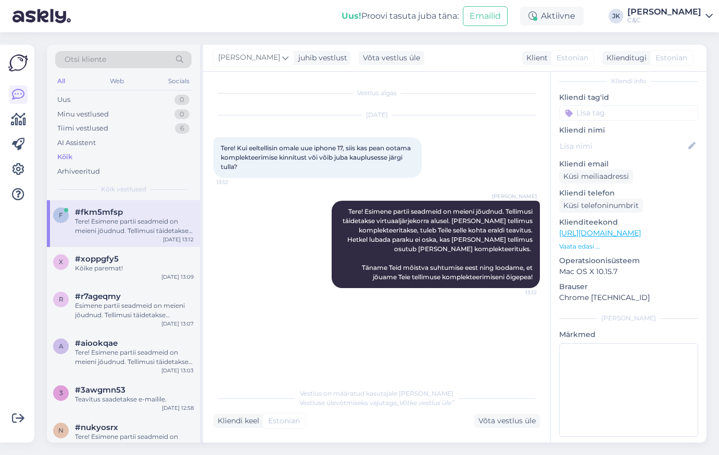
scroll to position [0, 0]
click at [289, 317] on div "Vestlus algas [DATE] Tere! Kui eeltellisin omale uue iphone 17, siis kas pean o…" at bounding box center [381, 227] width 336 height 291
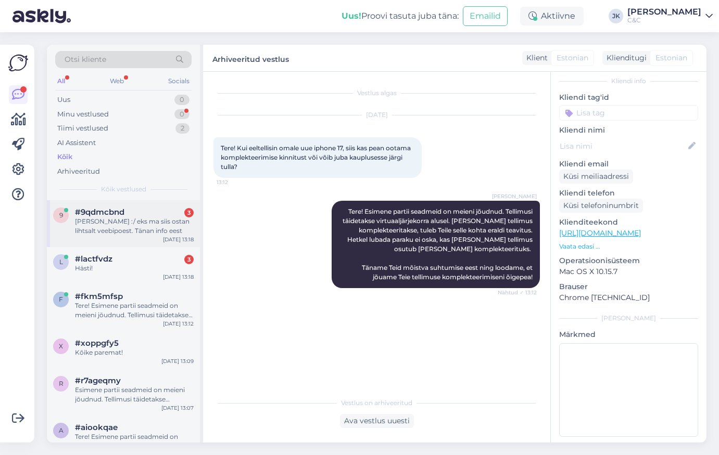
click at [181, 236] on div "[DATE] 13:18" at bounding box center [178, 240] width 31 height 8
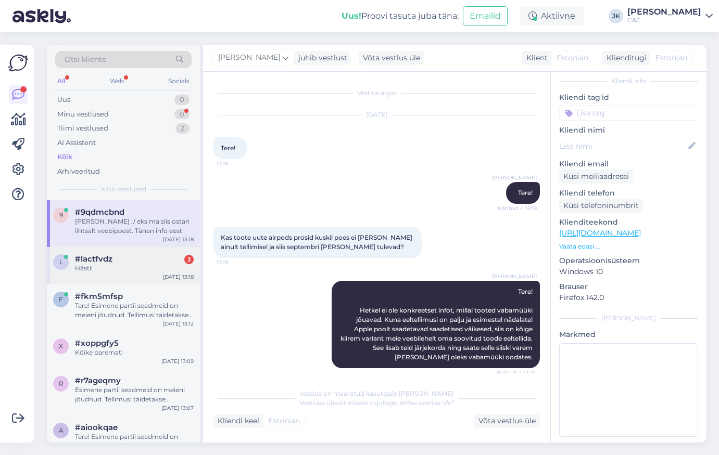
scroll to position [22, 0]
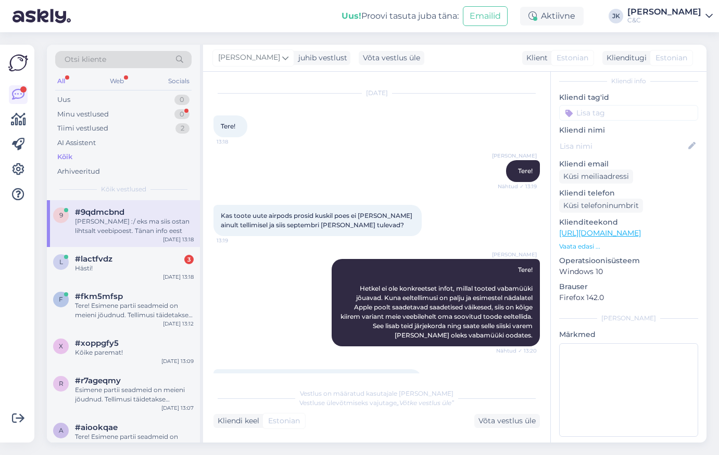
click at [269, 330] on div "[PERSON_NAME] Tere! Hetkel ei ole konkreetset infot, millal tooted vabamüüki jõ…" at bounding box center [376, 303] width 326 height 110
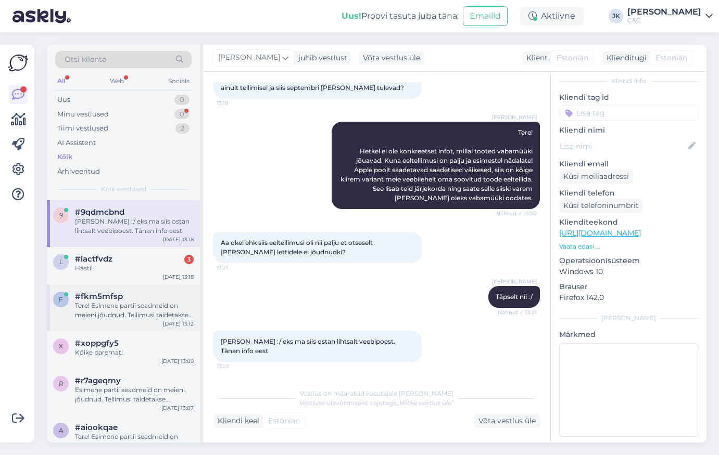
scroll to position [159, 0]
click at [90, 261] on span "#lactfvdz" at bounding box center [93, 258] width 37 height 9
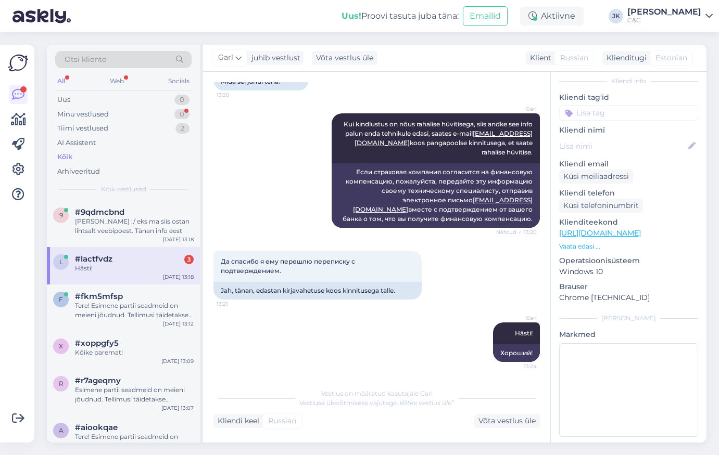
scroll to position [508, 0]
click at [310, 121] on div "[PERSON_NAME] kindlustus on nõus rahalise hüvitisega, siis andke see info palun…" at bounding box center [376, 170] width 326 height 137
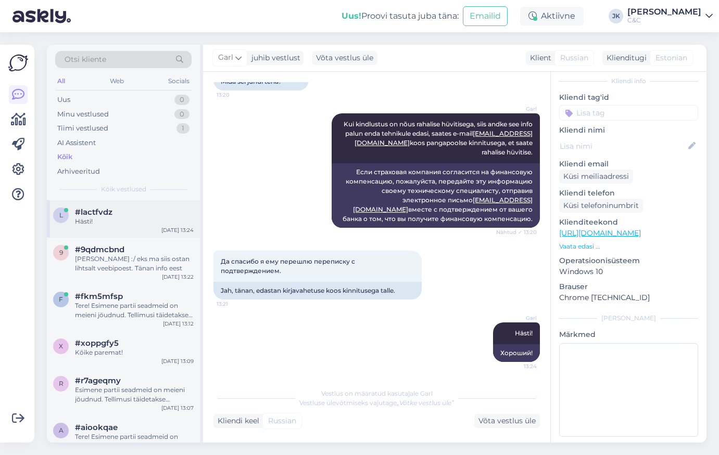
click at [135, 222] on div "Hästi!" at bounding box center [134, 221] width 119 height 9
click at [145, 263] on div "[PERSON_NAME] :/ eks ma siis ostan lihtsalt veebipoest. Tänan info eest" at bounding box center [134, 263] width 119 height 19
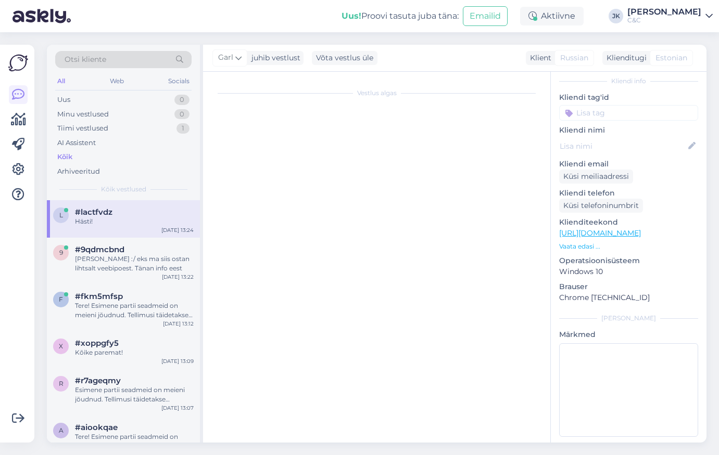
scroll to position [150, 0]
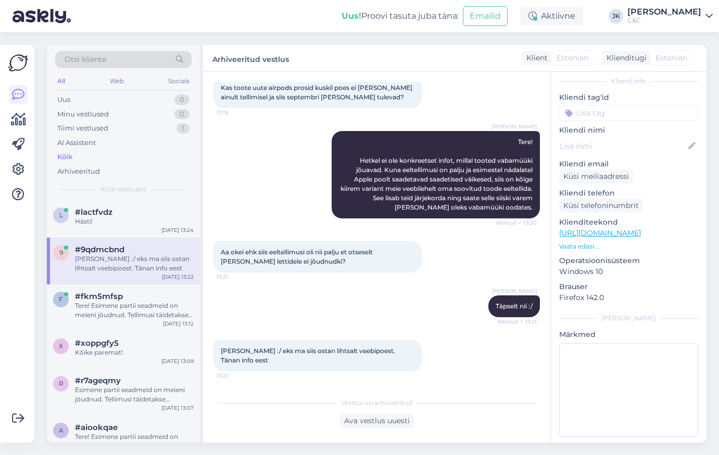
click at [235, 315] on div "[PERSON_NAME] Täpselt nii :/ Nähtud ✓ 13:21" at bounding box center [376, 306] width 326 height 45
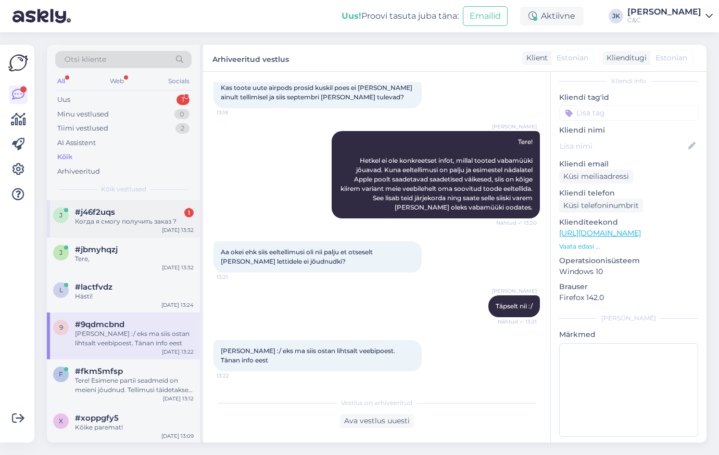
click at [186, 228] on div "[DATE] 13:32" at bounding box center [178, 230] width 32 height 8
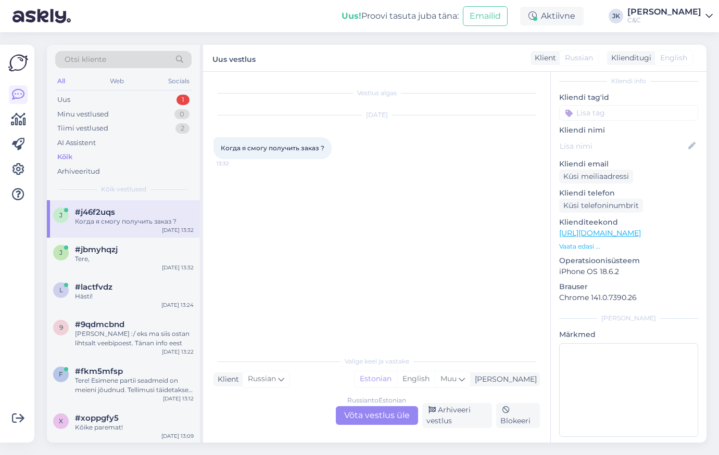
scroll to position [0, 0]
click at [284, 144] on span "Когда я смогу получить заказ ?" at bounding box center [273, 148] width 104 height 8
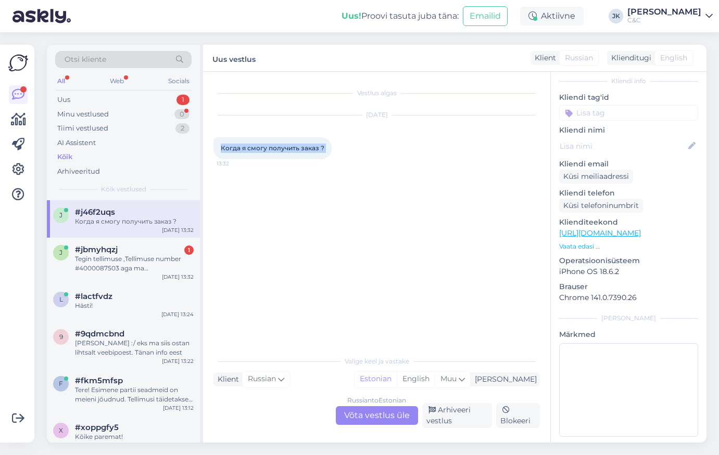
copy div "Когда я смогу получить заказ ? 13:32"
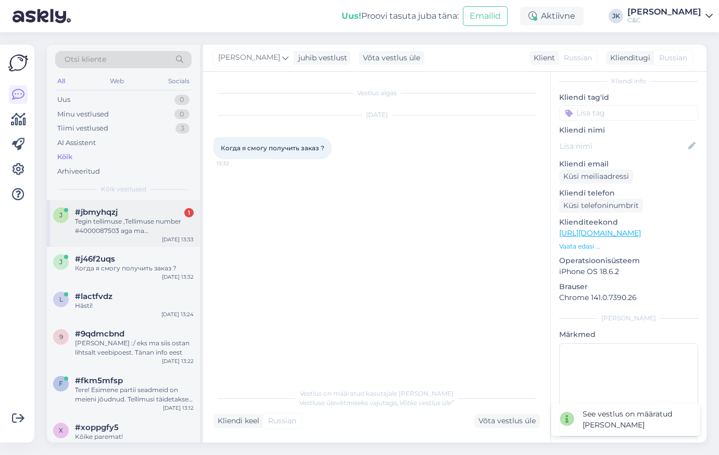
click at [145, 232] on div "Tegin tellimuse ,Tellimuse number #4000087503 aga ma [PERSON_NAME] mis kohaleto…" at bounding box center [134, 226] width 119 height 19
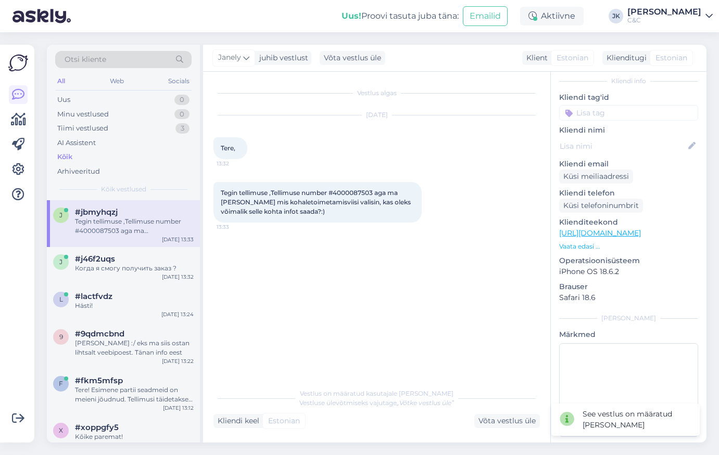
click at [294, 210] on span "Tegin tellimuse ,Tellimuse number #4000087503 aga ma [PERSON_NAME] mis kohaleto…" at bounding box center [316, 202] width 191 height 27
click at [519, 421] on div "Võta vestlus üle" at bounding box center [507, 421] width 66 height 14
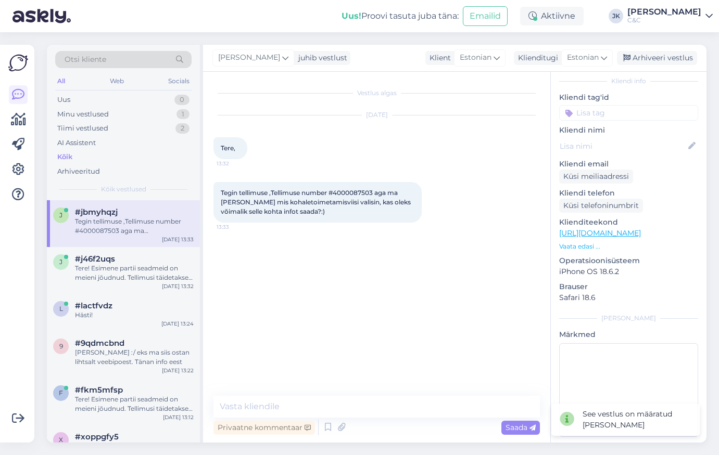
click at [350, 191] on span "Tegin tellimuse ,Tellimuse number #4000087503 aga ma [PERSON_NAME] mis kohaleto…" at bounding box center [316, 202] width 191 height 27
copy span "4000087503"
click at [337, 405] on textarea at bounding box center [376, 407] width 326 height 22
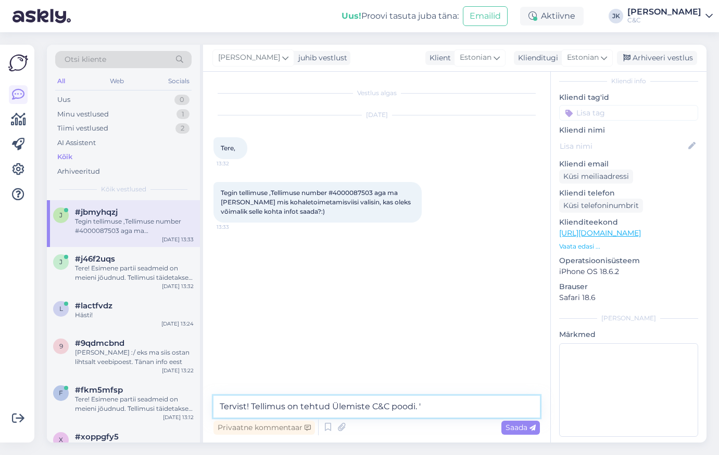
type textarea "Tervist! Tellimus on tehtud Ülemiste C&C poodi."
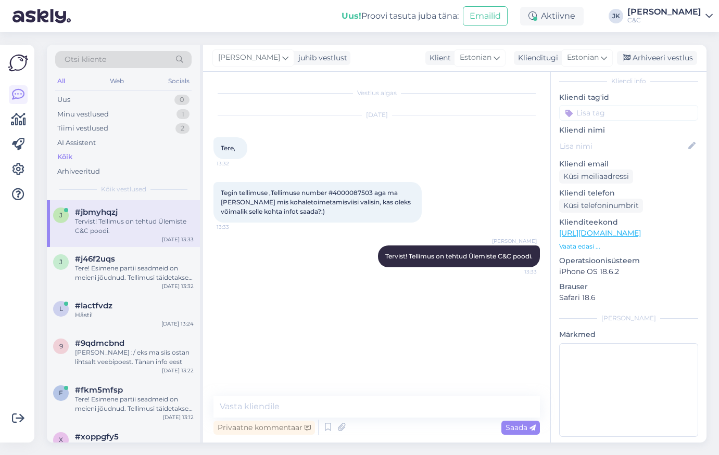
click at [312, 313] on div "Vestlus algas [DATE] Tere, 13:32 Tegin tellimuse ,Tellimuse number #4000087503 …" at bounding box center [381, 234] width 336 height 304
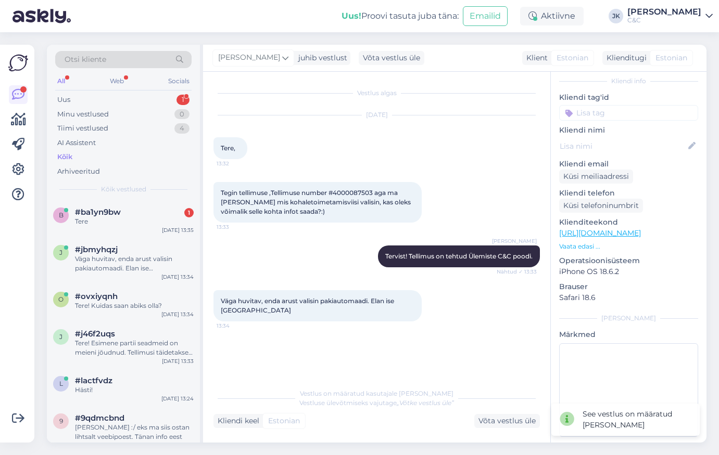
click at [459, 343] on div "Vestlus algas [DATE] Tere, 13:32 Tegin tellimuse ,Tellimuse number #4000087503 …" at bounding box center [381, 227] width 336 height 291
click at [116, 226] on div "b #ba1yn9bw 1 Tere [DATE] 13:35" at bounding box center [123, 218] width 153 height 37
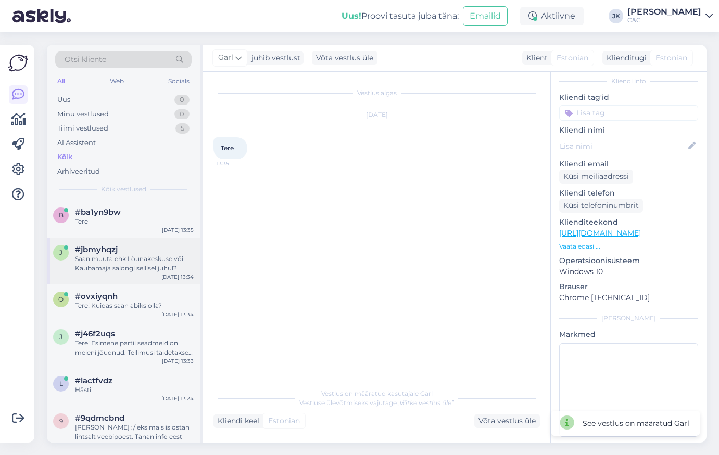
click at [127, 254] on div "Saan muuta ehk Lõunakeskuse või Kaubamaja salongi sellisel juhul?" at bounding box center [134, 263] width 119 height 19
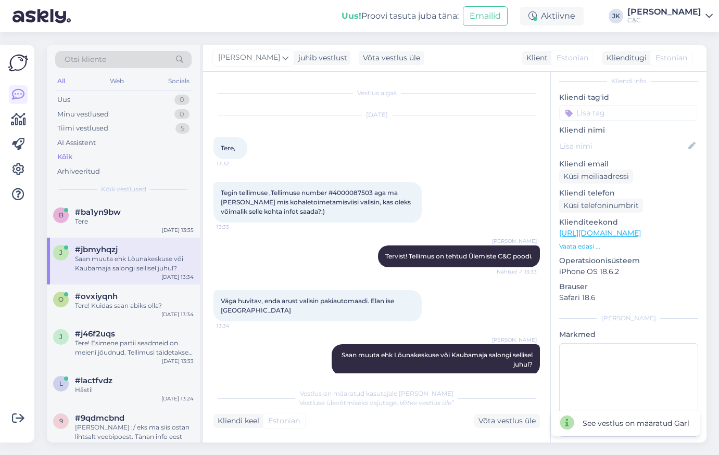
scroll to position [14, 0]
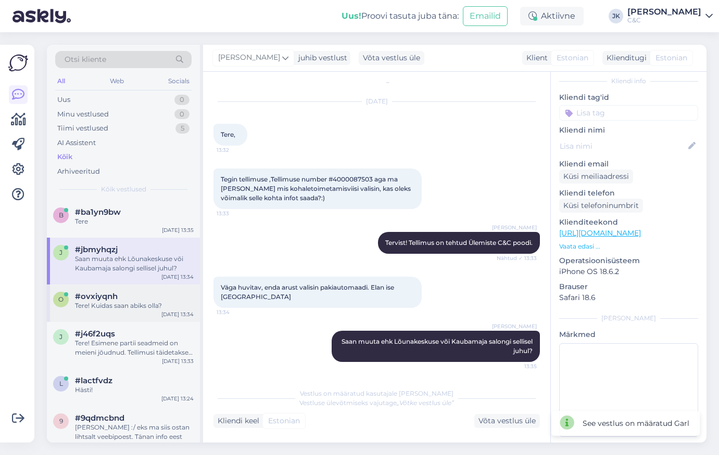
click at [138, 298] on div "#ovxiyqnh" at bounding box center [134, 296] width 119 height 9
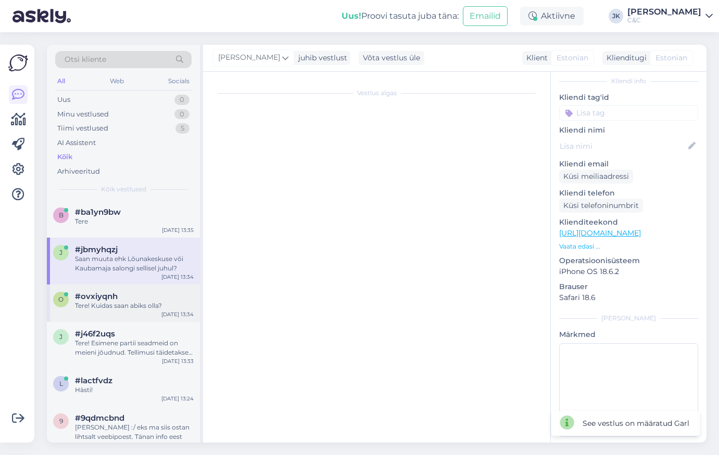
scroll to position [0, 0]
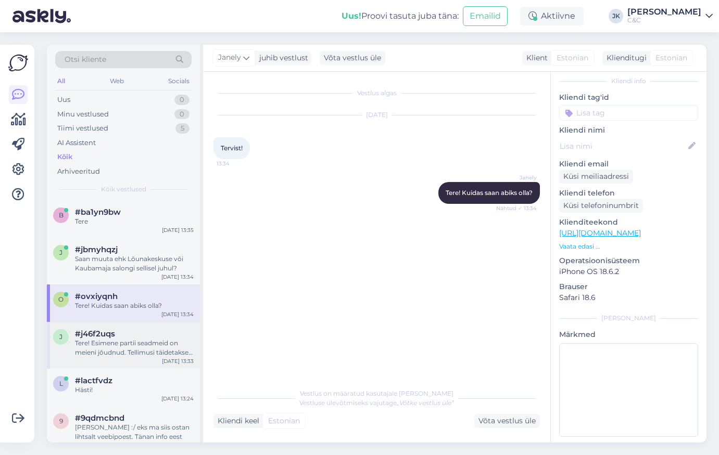
click at [135, 331] on div "#j46f2uqs" at bounding box center [134, 333] width 119 height 9
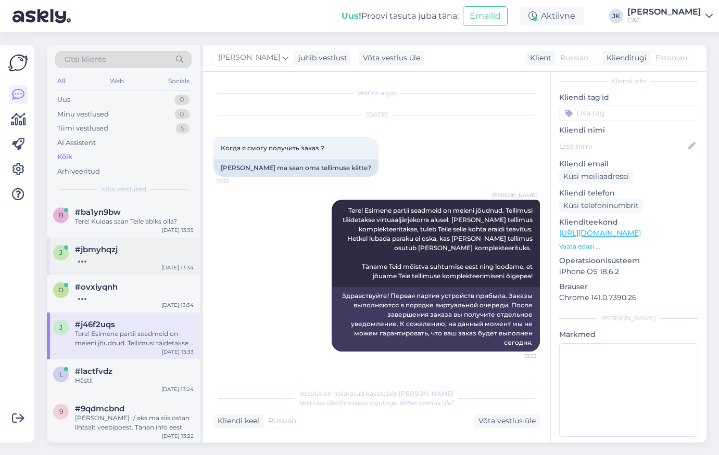
click at [149, 266] on div "j #jbmyhqzj [DATE] 13:34" at bounding box center [123, 256] width 153 height 37
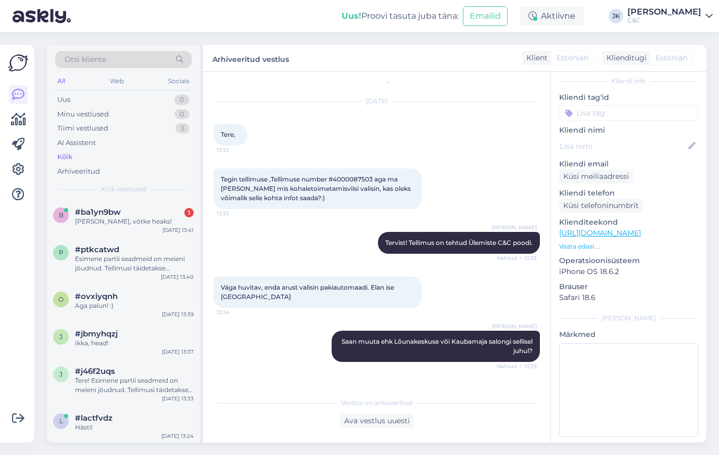
scroll to position [327, 0]
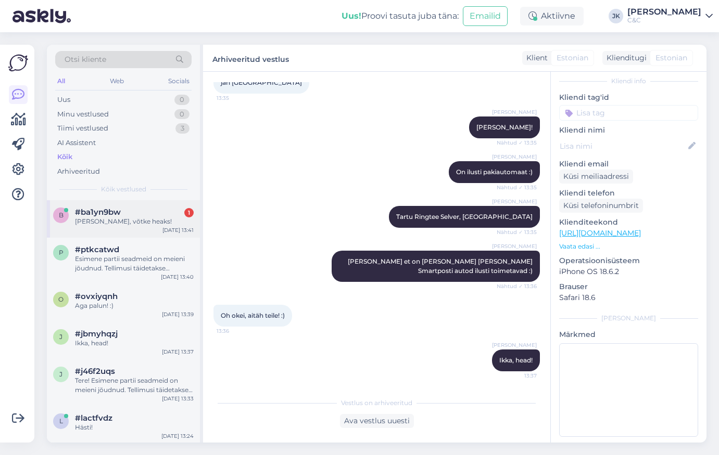
click at [120, 222] on div "[PERSON_NAME], võtke heaks!" at bounding box center [134, 221] width 119 height 9
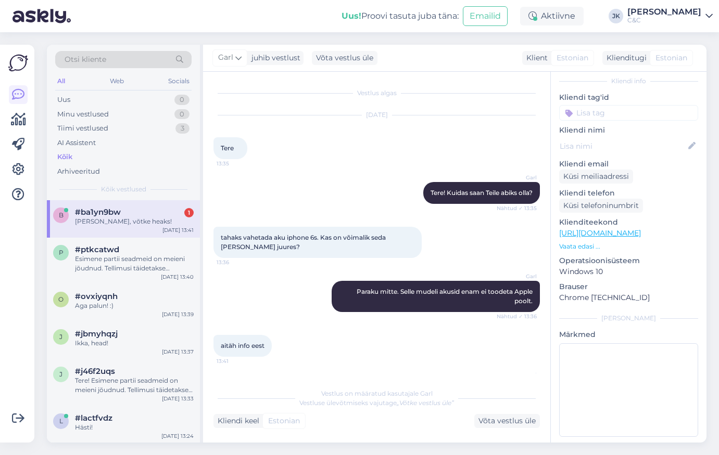
scroll to position [40, 0]
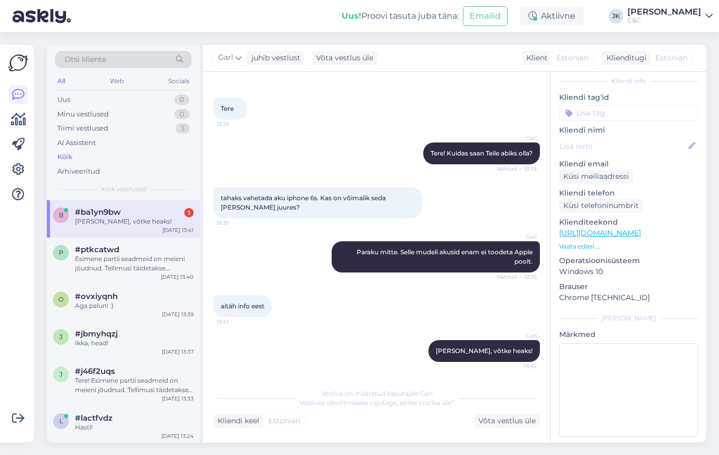
click at [283, 305] on div "aitäh info eest 13:41" at bounding box center [376, 306] width 326 height 45
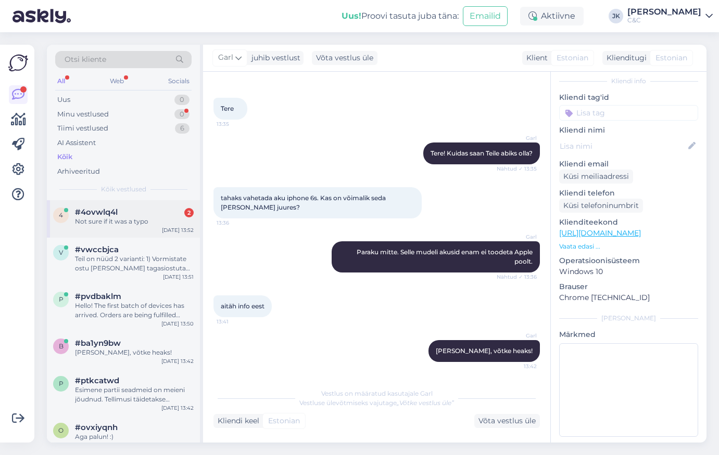
click at [122, 214] on div "#4ovwlq4l 2" at bounding box center [134, 212] width 119 height 9
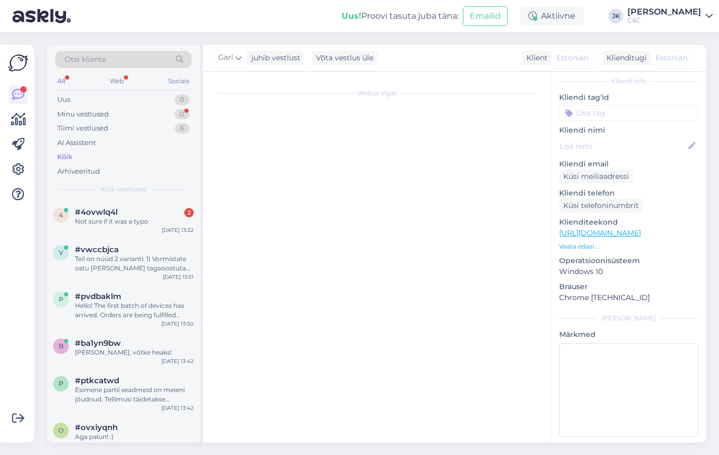
scroll to position [265, 0]
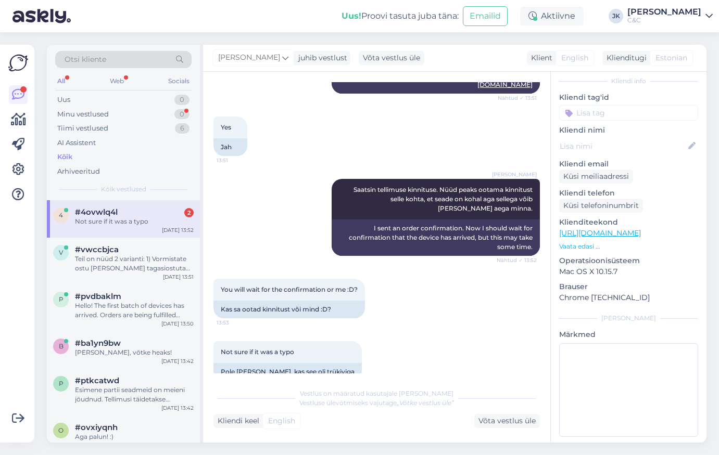
click at [438, 372] on div "Not sure if it was a typo 13:53 Pole [PERSON_NAME], kas see oli trükiviga" at bounding box center [376, 361] width 326 height 62
click at [433, 330] on div "Not sure if it was a typo 13:53 Pole [PERSON_NAME], kas see oli trükiviga" at bounding box center [376, 361] width 326 height 62
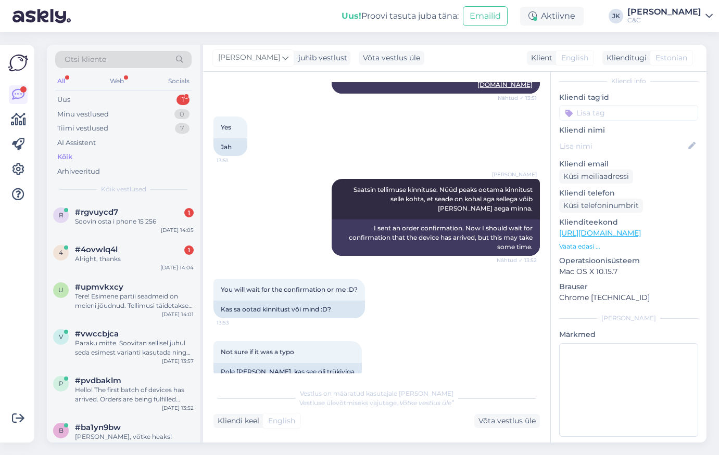
scroll to position [390, 0]
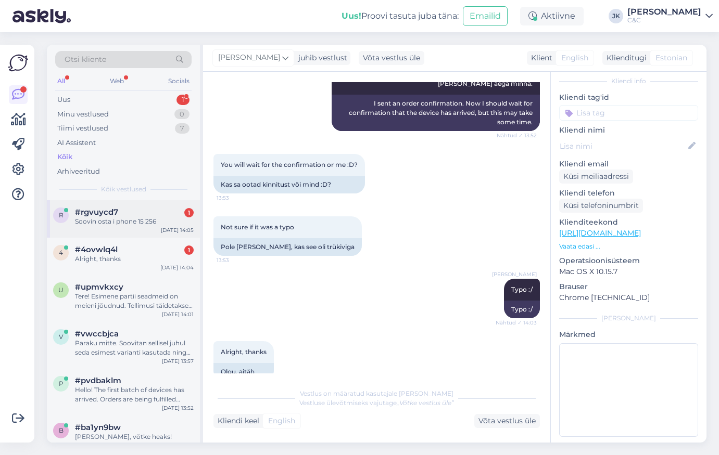
click at [128, 200] on div "r #rgvuycd7 1 Soovin osta i phone 15 256 [DATE] 14:05" at bounding box center [123, 218] width 153 height 37
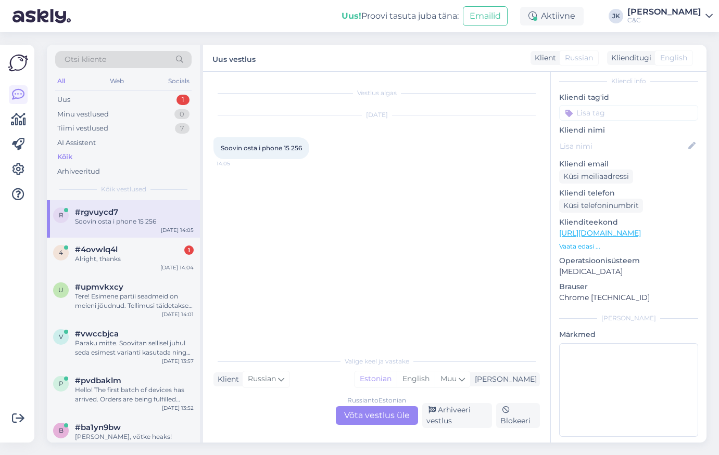
scroll to position [0, 0]
click at [308, 323] on div "Vestlus algas [DATE] Soovin osta i phone [PHONE_NUMBER]:05" at bounding box center [381, 211] width 336 height 259
click at [134, 275] on div "u #upmvkxcy Tere! Esimene partii seadmeid on meieni jõudnud. Tellimusi täidetak…" at bounding box center [123, 298] width 153 height 47
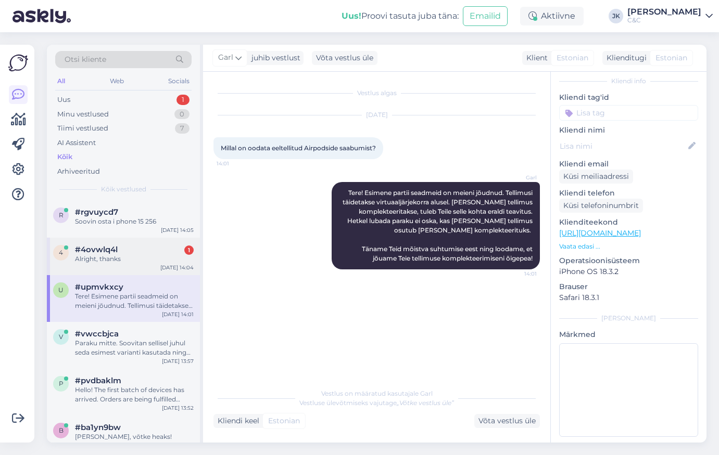
click at [137, 263] on div "4 #4ovwlq4l 1 Alright, thanks [DATE] 14:04" at bounding box center [123, 256] width 153 height 37
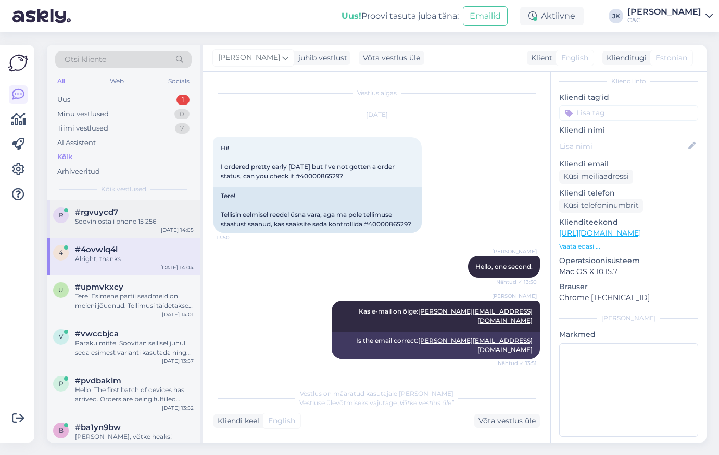
scroll to position [390, 0]
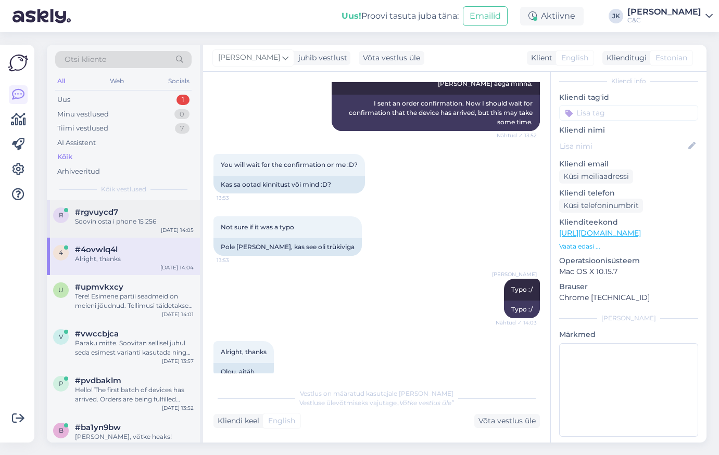
click at [138, 232] on div "r #rgvuycd7 Soovin osta i phone 15 256 [DATE] 14:05" at bounding box center [123, 218] width 153 height 37
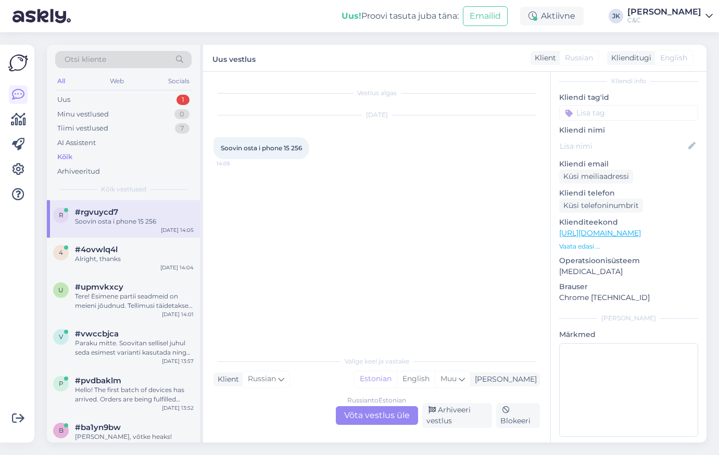
scroll to position [0, 0]
click at [350, 415] on div "Russian to Estonian Võta vestlus üle" at bounding box center [377, 415] width 82 height 19
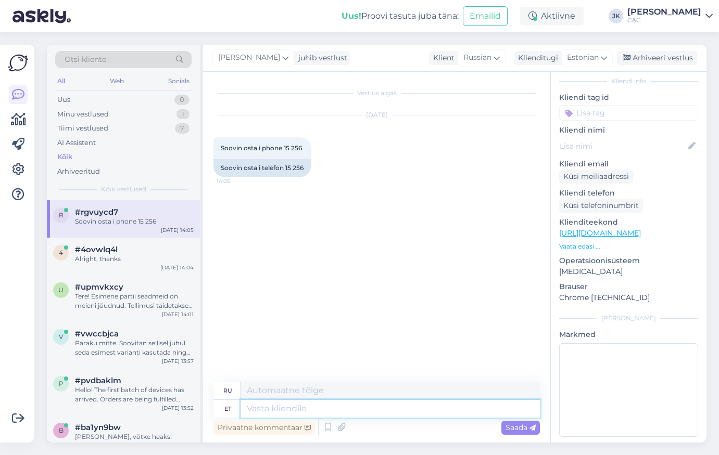
click at [350, 412] on textarea at bounding box center [389, 409] width 299 height 18
type textarea "Tere"
type textarea "Привет"
type textarea "Tere!"
type textarea "Привет!"
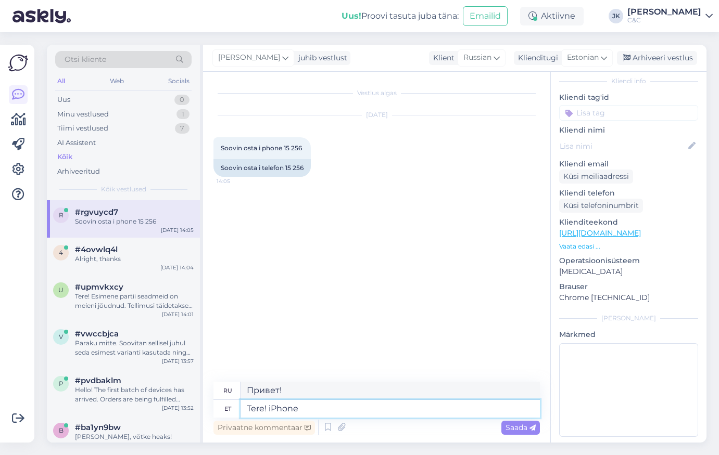
type textarea "Tere! iPhone"
type textarea "Привет! iPhone"
type textarea "Tere! iPhone 15 2"
type textarea "Привет! iPhone 15"
type textarea "Tere! iPhone 15 256gb"
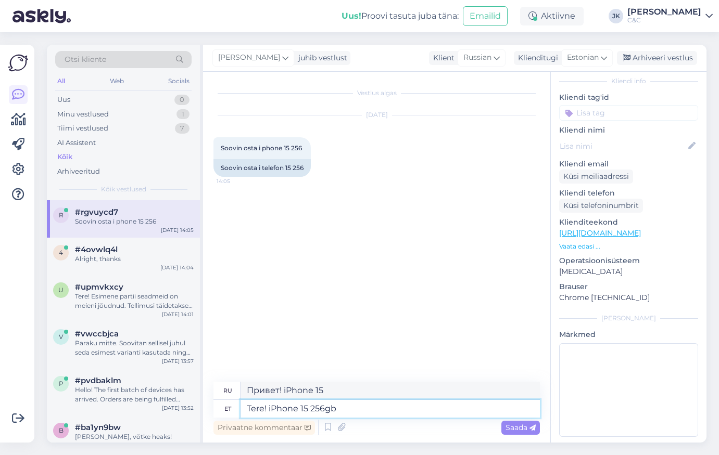
type textarea "Привет! iPhone 15 256 ГБ"
type textarea "Tere! iPhone 15 256gb on meil"
type textarea "Привет! iPhone 15 256 ГБ — это"
type textarea "Tere! iPhone 15 256gb on meil ve"
type textarea "Здравствуйте! У нас iPhone 15 256 ГБ."
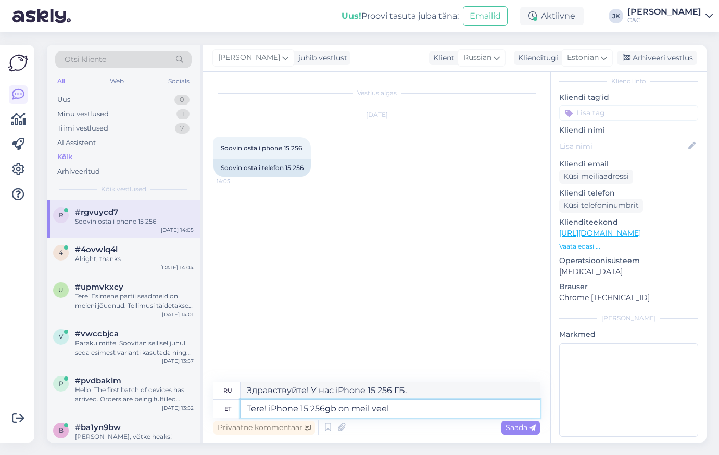
type textarea "Tere! iPhone 15 256gb on meil veel s"
type textarea "Привет! У нас всё ещё есть iPhone 15 256 ГБ."
type textarea "Tere! iPhone 15 256gb on meil veel saadaval va"
type textarea "Здравствуйте! У нас ещё есть iPhone 15 256 ГБ."
type textarea "Tere! iPhone 15 256gb on meil veel saadaval [PERSON_NAME]"
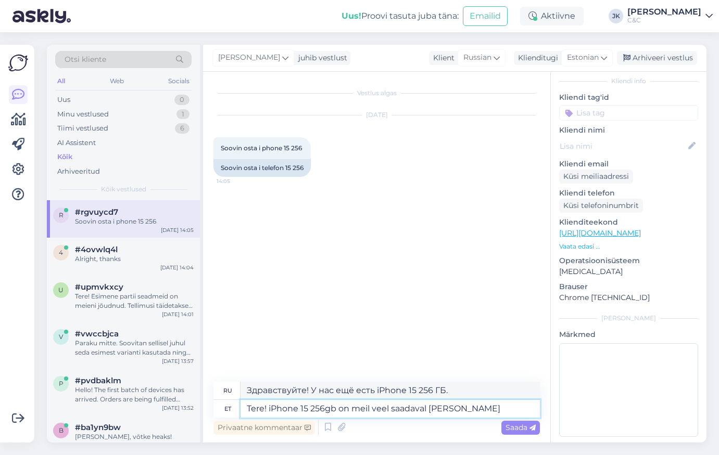
type textarea "Здравствуйте! У нас есть только iPhone 15 256 ГБ."
type textarea "Tere! iPhone 15 256gb on meil veel saadaval [PERSON_NAME] v"
type textarea "Здравствуйте! У нас есть только iPhone 15 256 ГБ в чёрном цвете."
type textarea "Tere! iPhone 15 256gb on meil veel saadaval [PERSON_NAME] [PERSON_NAME]."
type textarea "Здравствуйте! iPhone 15 256 ГБ доступен только в чёрном цвете."
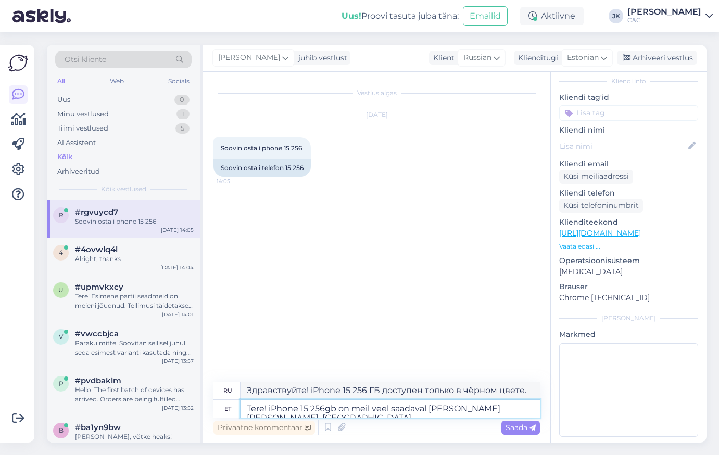
type textarea "Tere! iPhone 15 256gb on meil veel saadaval [PERSON_NAME] [PERSON_NAME]. Osta s"
type textarea "Здравствуйте! У нас есть только iPhone 15 256 ГБ в чёрном цвете. Купить."
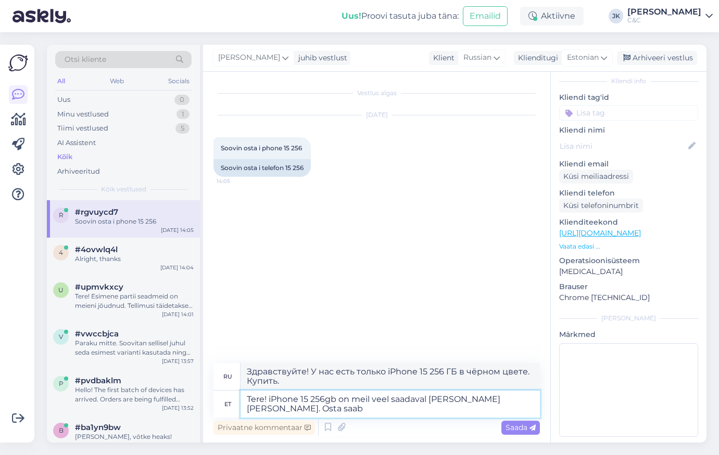
type textarea "Tere! iPhone 15 256gb on meil veel saadaval [PERSON_NAME] [PERSON_NAME]. Osta s…"
type textarea "Здравствуйте! У нас есть только iPhone 15 256 ГБ в чёрном цвете. Вы можете купи…"
type textarea "Tere! iPhone 15 256gb on meil veel saadaval [PERSON_NAME] [PERSON_NAME]. Osta s…"
type textarea "Здравствуйте! У нас есть iPhone 15 256 ГБ только в чёрном цвете. Купить его мож…"
paste textarea "MTP63PX"
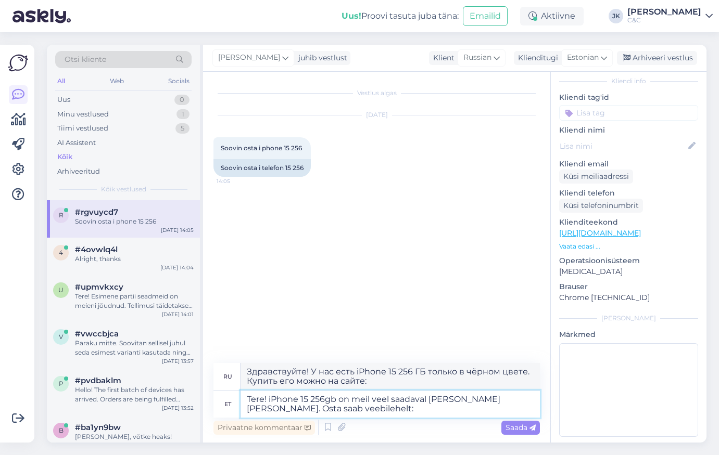
type textarea "Tere! iPhone 15 256gb on meil veel saadaval [PERSON_NAME] [PERSON_NAME]. Osta s…"
type textarea "Здравствуйте! У нас есть только iPhone 15 256 ГБ в чёрном цвете. Купить можно н…"
click at [348, 407] on textarea "Tere! iPhone 15 256gb on meil veel saadaval [PERSON_NAME] [PERSON_NAME]. Osta s…" at bounding box center [389, 404] width 299 height 27
type textarea "Tere! iPhone 15 256gb on meil veel saadaval [PERSON_NAME] [PERSON_NAME]. Osta s…"
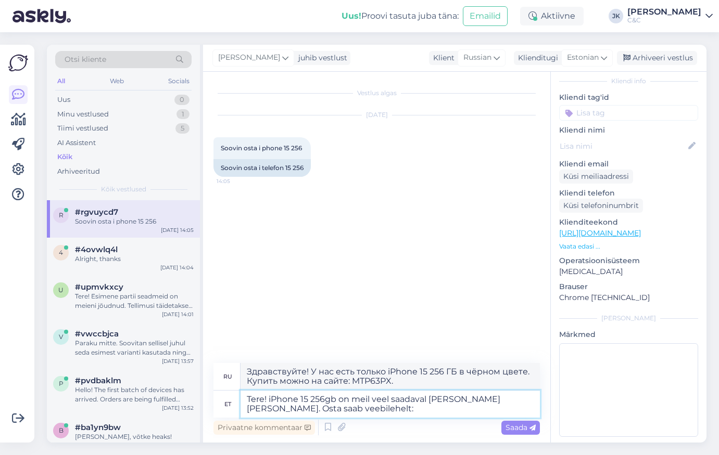
type textarea "Здравствуйте! У нас есть iPhone 15 256 ГБ только в чёрном цвете. Купить его мож…"
paste textarea "[URL][DOMAIN_NAME]"
type textarea "Tere! iPhone 15 256gb on meil veel saadaval [PERSON_NAME] [PERSON_NAME]. Osta s…"
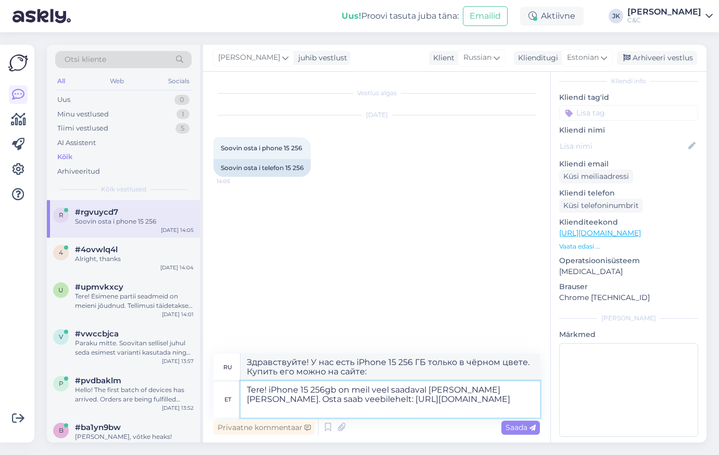
type textarea "Здравствуйте! У нас есть iPhone 15 256 ГБ только в чёрном цвете. Купить его мож…"
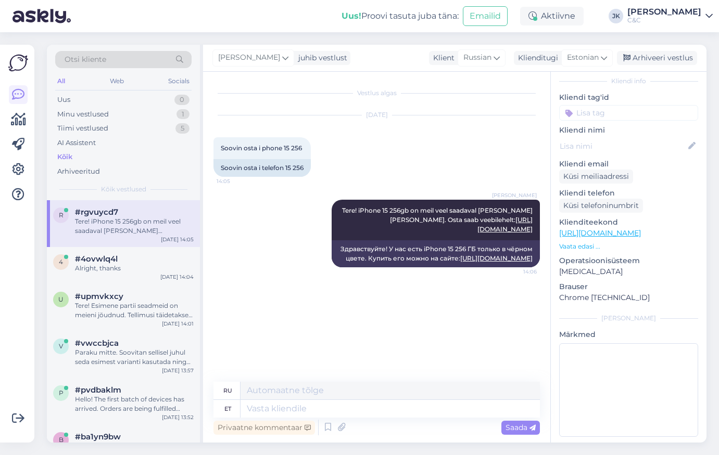
click at [409, 335] on div "Vestlus algas [DATE] Soovin osta i phone [PHONE_NUMBER]:05 Soovin osta i telefo…" at bounding box center [381, 227] width 336 height 290
click at [132, 264] on div "Alright, thanks" at bounding box center [134, 268] width 119 height 9
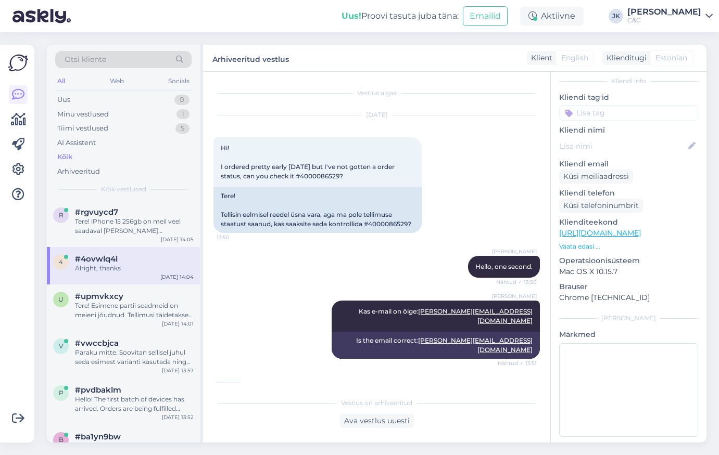
scroll to position [381, 0]
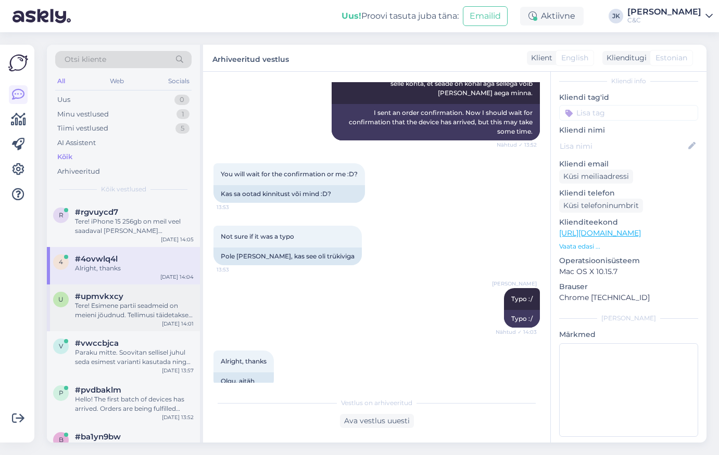
click at [120, 308] on div "Tere! Esimene partii seadmeid on meieni jõudnud. Tellimusi täidetakse virtuaalj…" at bounding box center [134, 310] width 119 height 19
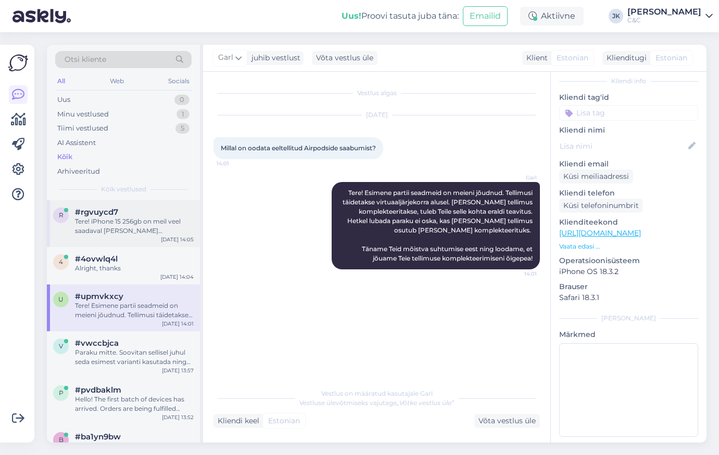
click at [90, 227] on div "Tere! iPhone 15 256gb on meil veel saadaval [PERSON_NAME] [PERSON_NAME]. Osta s…" at bounding box center [134, 226] width 119 height 19
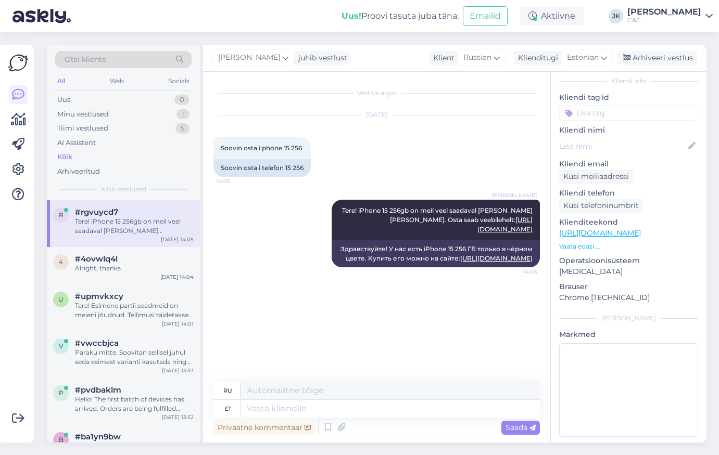
click at [368, 362] on div "Vestlus algas [DATE] Soovin osta i phone [PHONE_NUMBER]:05 Soovin osta i telefo…" at bounding box center [381, 227] width 336 height 290
click at [387, 387] on textarea at bounding box center [389, 391] width 299 height 18
click at [354, 336] on div "Vestlus algas [DATE] Soovin osta i phone [PHONE_NUMBER]:05 Soovin osta i telefo…" at bounding box center [381, 227] width 336 height 290
click at [155, 271] on div "Alright, thanks" at bounding box center [134, 268] width 119 height 9
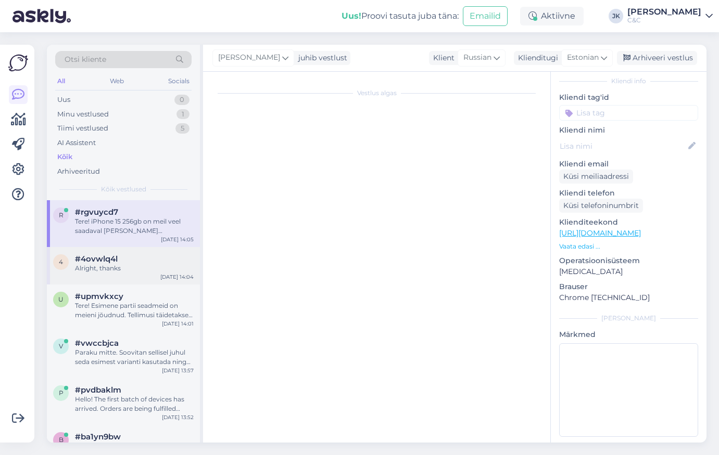
scroll to position [381, 0]
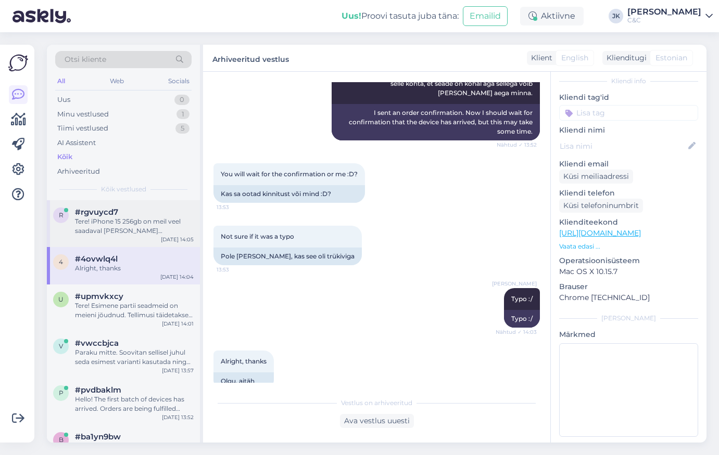
click at [166, 220] on div "Tere! iPhone 15 256gb on meil veel saadaval [PERSON_NAME] [PERSON_NAME]. Osta s…" at bounding box center [134, 226] width 119 height 19
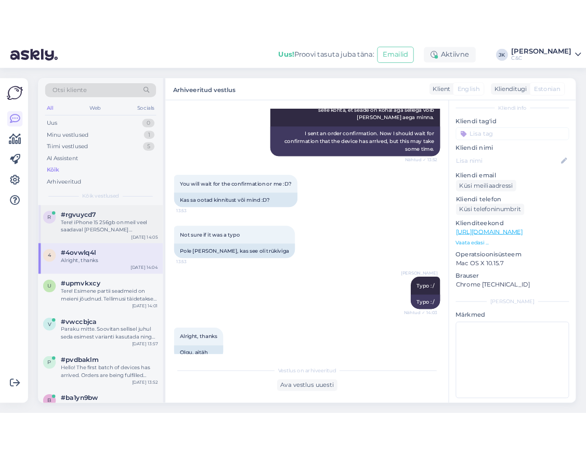
scroll to position [0, 0]
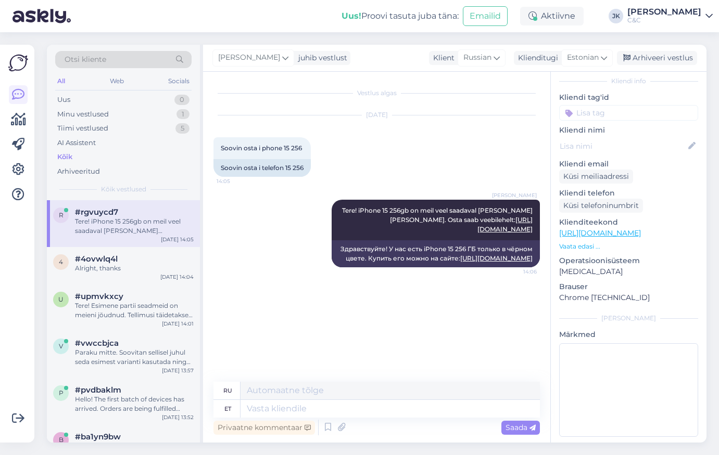
click at [333, 341] on div "Vestlus algas [DATE] Soovin osta i phone [PHONE_NUMBER]:05 Soovin osta i telefo…" at bounding box center [381, 227] width 336 height 290
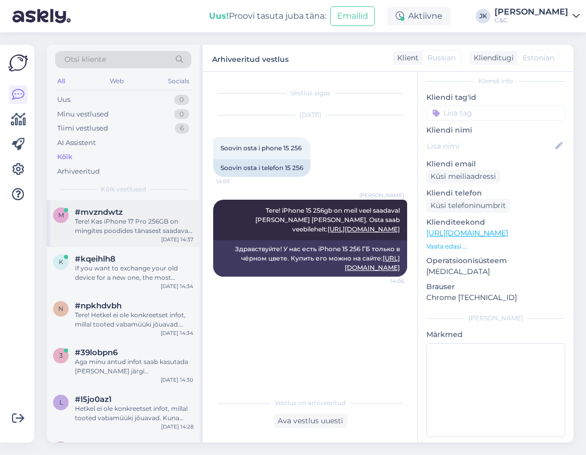
click at [106, 218] on div "Tere! Kas iPhone 17 Pro 256GB on mingites poodides tänasest saadaval ka või on …" at bounding box center [134, 226] width 119 height 19
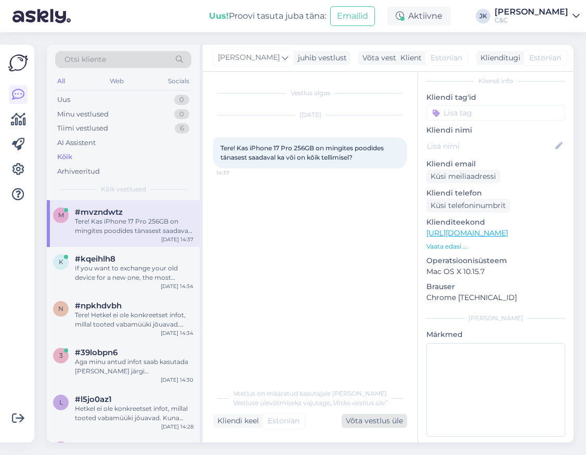
click at [380, 423] on div "Võta vestlus üle" at bounding box center [375, 421] width 66 height 14
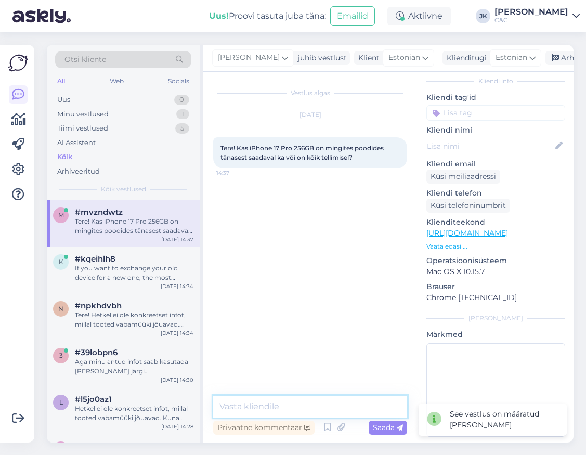
click at [275, 403] on textarea at bounding box center [310, 407] width 194 height 22
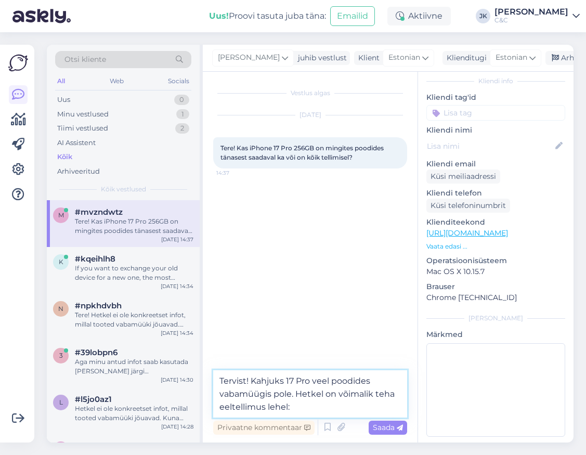
paste textarea "[URL][DOMAIN_NAME]"
type textarea "Tervist! Kahjuks 17 Pro veel poodides vabamüügis pole. Hetkel on võimalik teha …"
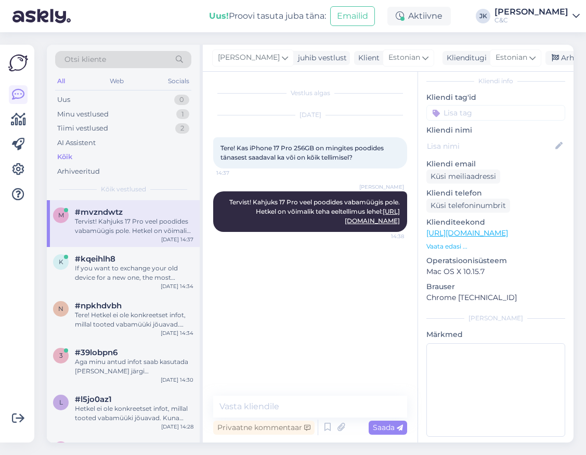
click at [353, 340] on div "Vestlus algas [DATE] Tere! Kas iPhone 17 Pro 256GB on mingites poodides tänases…" at bounding box center [314, 234] width 203 height 304
click at [256, 318] on div "Vestlus algas [DATE] Tere! Kas iPhone 17 Pro 256GB on mingites poodides tänases…" at bounding box center [314, 234] width 203 height 304
click at [141, 274] on div "If you want to exchange your old device for a new one, the most convenient way …" at bounding box center [134, 273] width 119 height 19
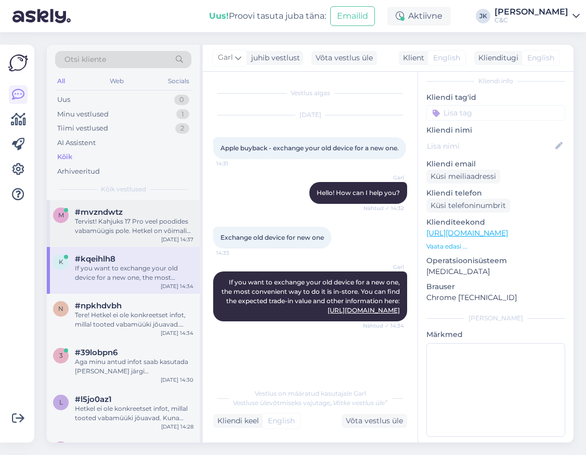
click at [150, 222] on div "Tervist! Kahjuks 17 Pro veel poodides vabamüügis pole. Hetkel on võimalik teha …" at bounding box center [134, 226] width 119 height 19
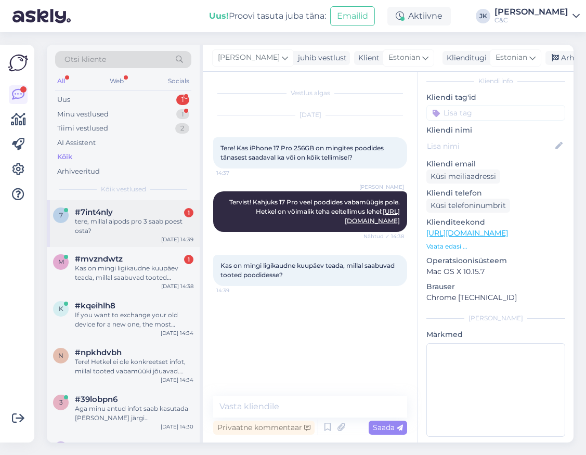
click at [122, 219] on div "tere, millal aipods pro 3 saab poest osta?" at bounding box center [134, 226] width 119 height 19
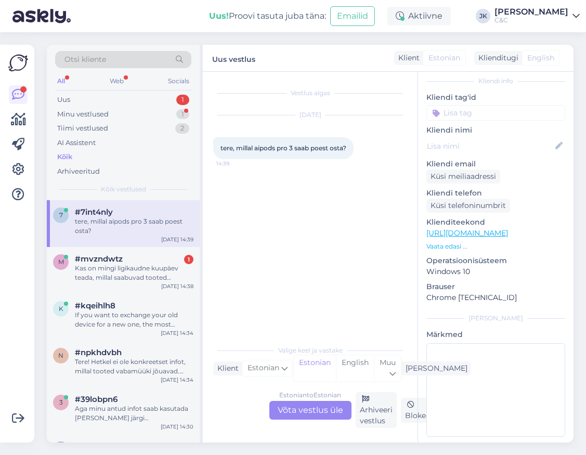
click at [290, 405] on div "Estonian to Estonian Võta vestlus üle" at bounding box center [311, 410] width 82 height 19
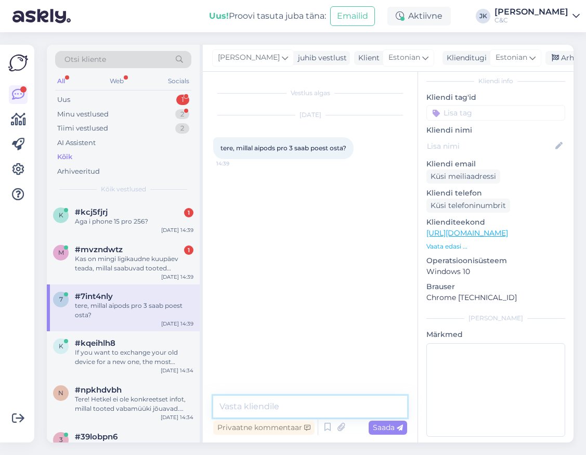
click at [347, 416] on textarea at bounding box center [310, 407] width 194 height 22
paste textarea "Tere! Hetkel ei ole konkreetset infot, millal tooted vabamüüki jõuavad. Kuna ee…"
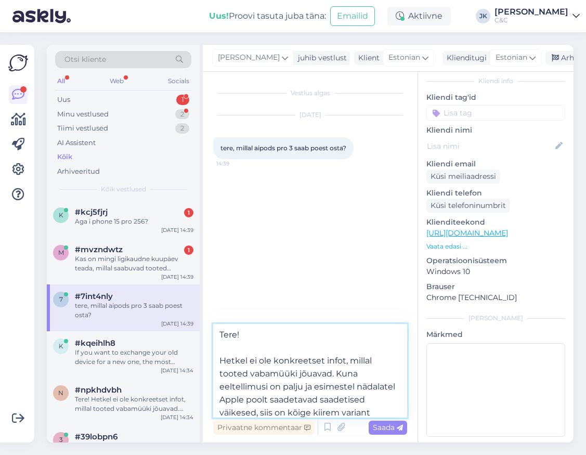
type textarea "Tere! Hetkel ei ole konkreetset infot, millal tooted vabamüüki jõuavad. Kuna ee…"
